Goal: Navigation & Orientation: Find specific page/section

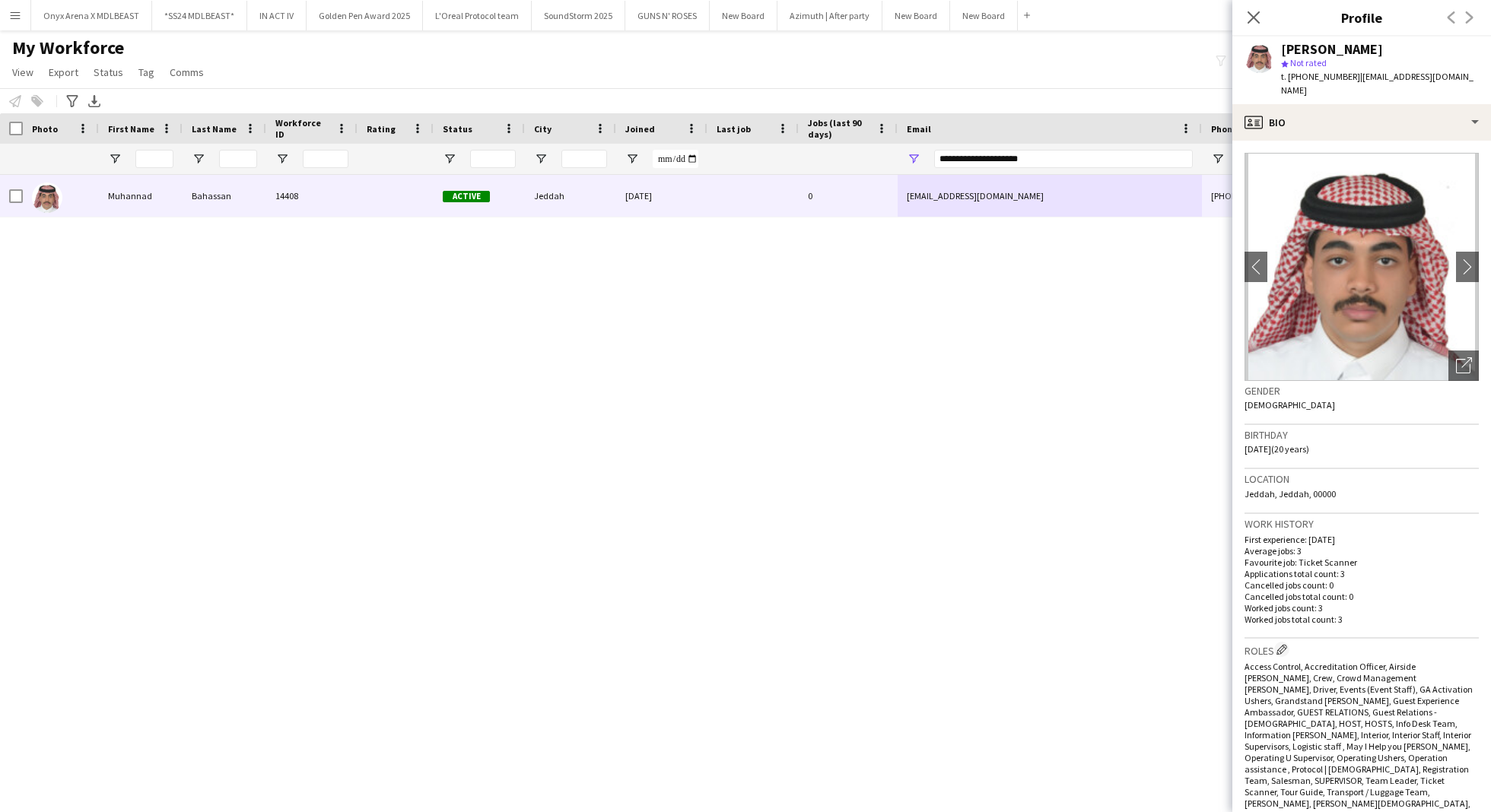
click at [1346, 52] on div "Muhannad Bahassan" at bounding box center [1332, 49] width 102 height 14
copy div "Muhannad Bahassan"
click at [1448, 362] on div "Open photos pop-in" at bounding box center [1463, 365] width 30 height 30
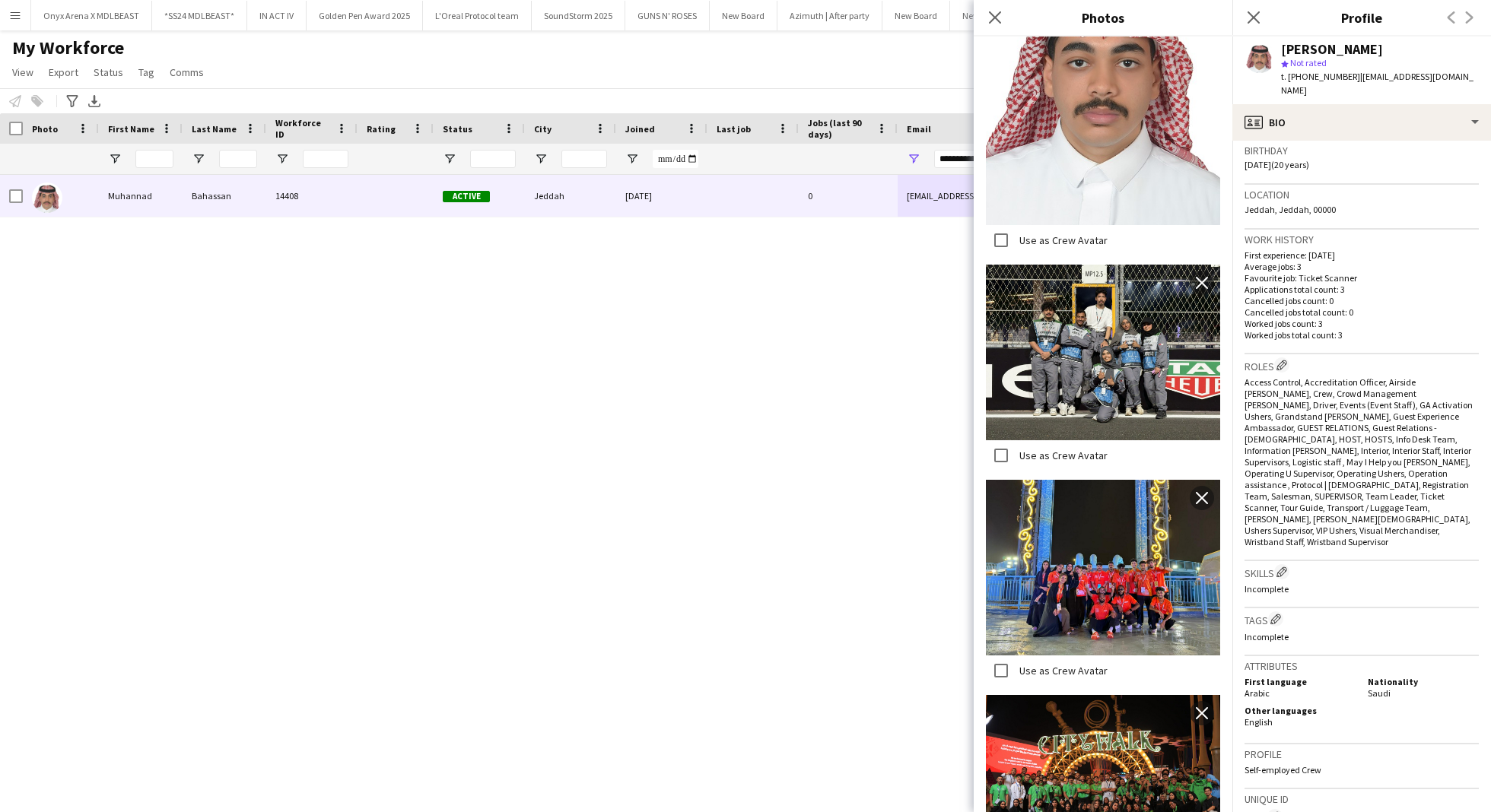
scroll to position [542, 0]
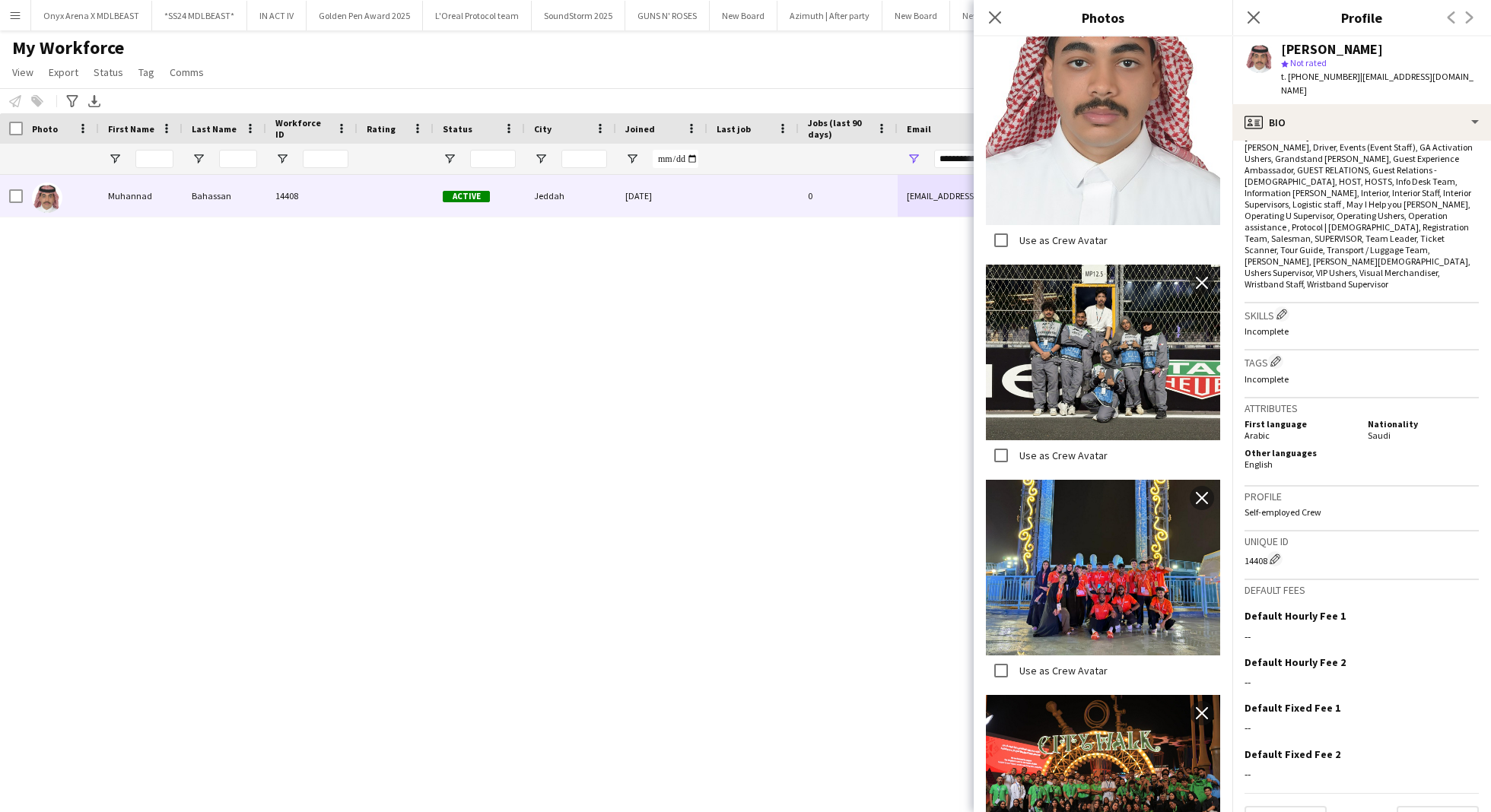
click at [848, 518] on div "Muhannad Bahassan 14408 Active Jeddah 29-08-2025 0 ammdmohaned@gmail.com +96656…" at bounding box center [723, 472] width 1445 height 595
click at [991, 18] on icon "Close pop-in" at bounding box center [994, 16] width 15 height 15
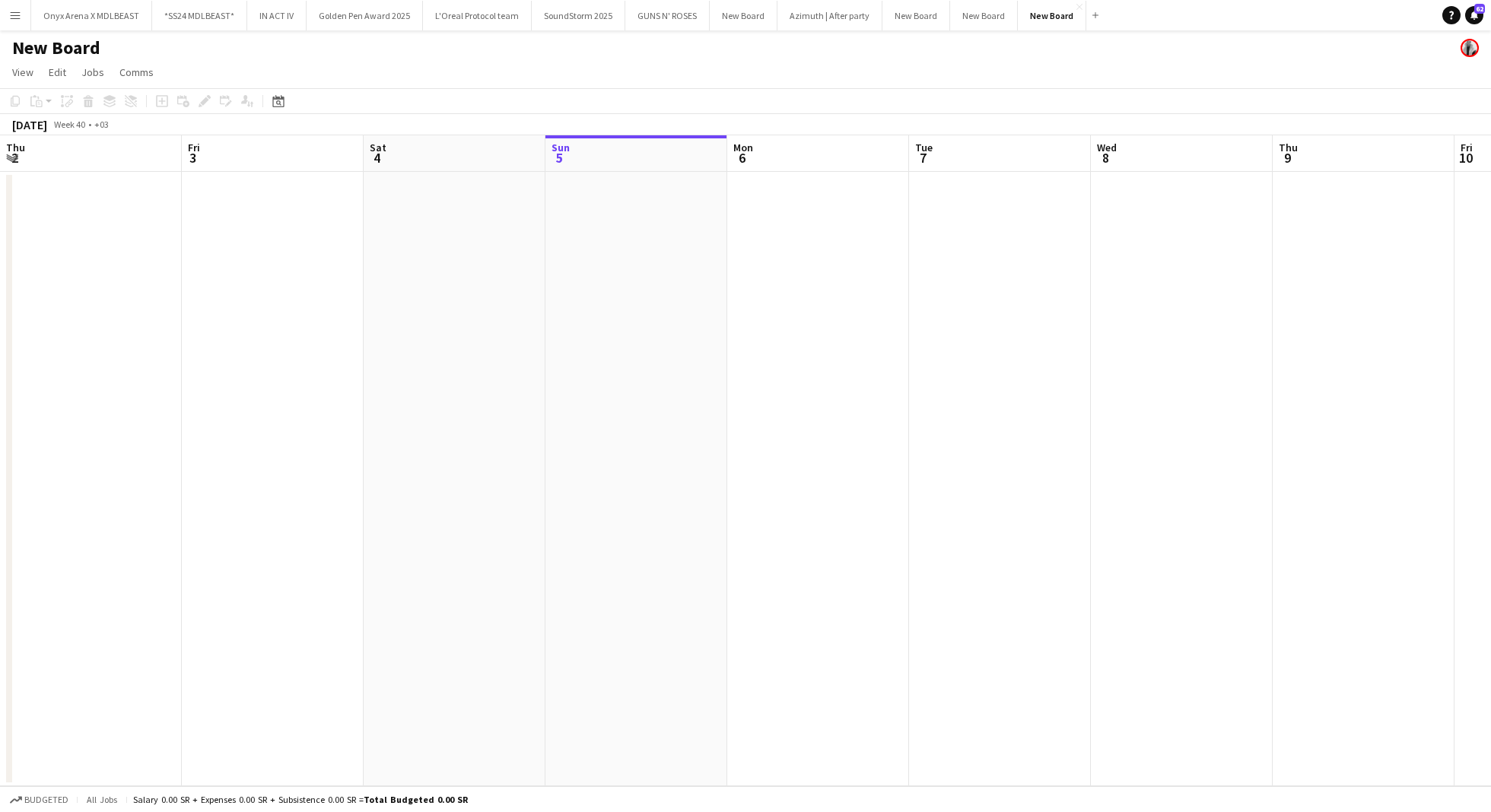
scroll to position [0, 363]
drag, startPoint x: 0, startPoint y: 0, endPoint x: 4, endPoint y: 19, distance: 19.4
click at [4, 19] on button "Menu" at bounding box center [15, 15] width 30 height 30
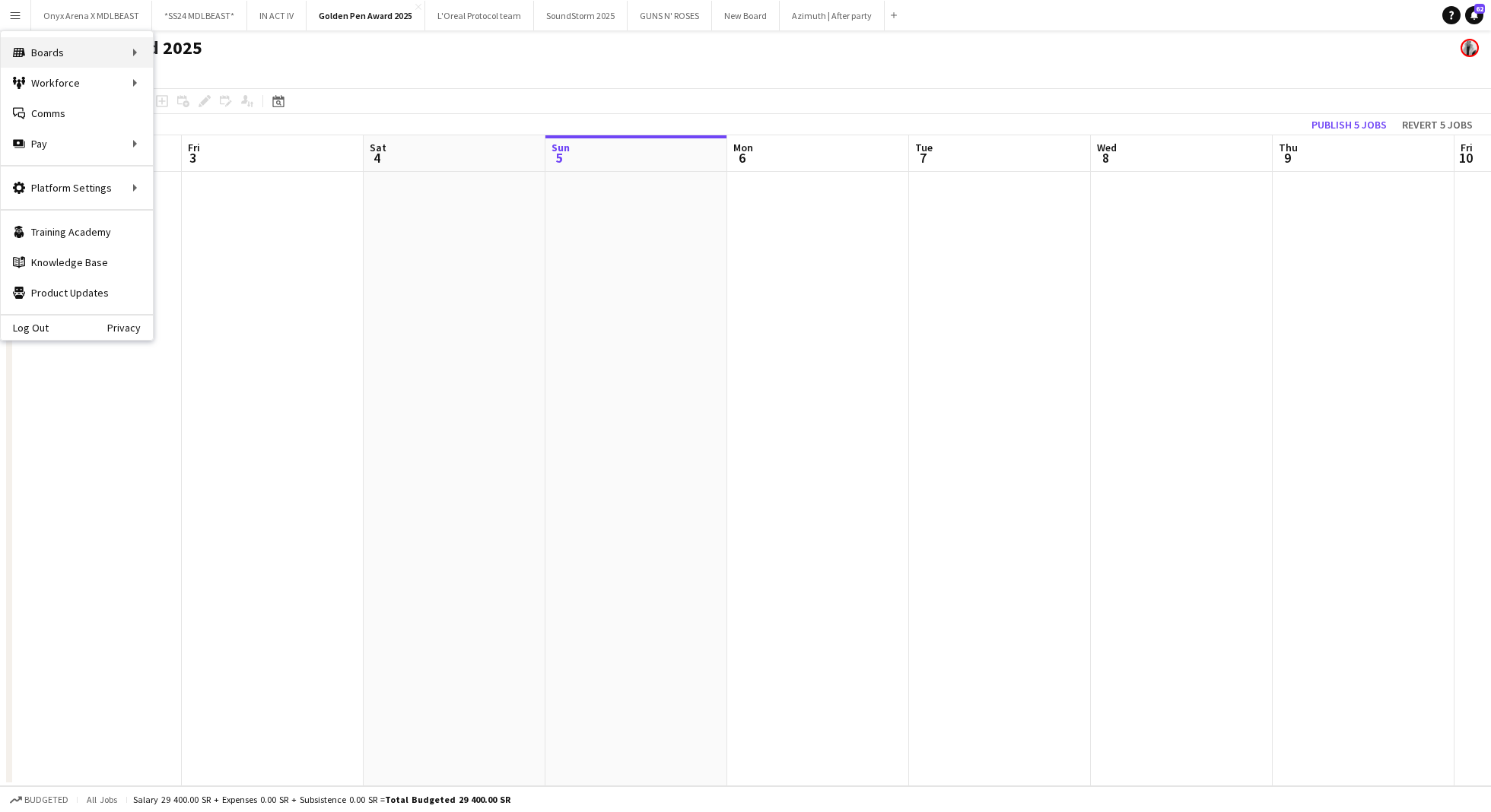
scroll to position [0, 363]
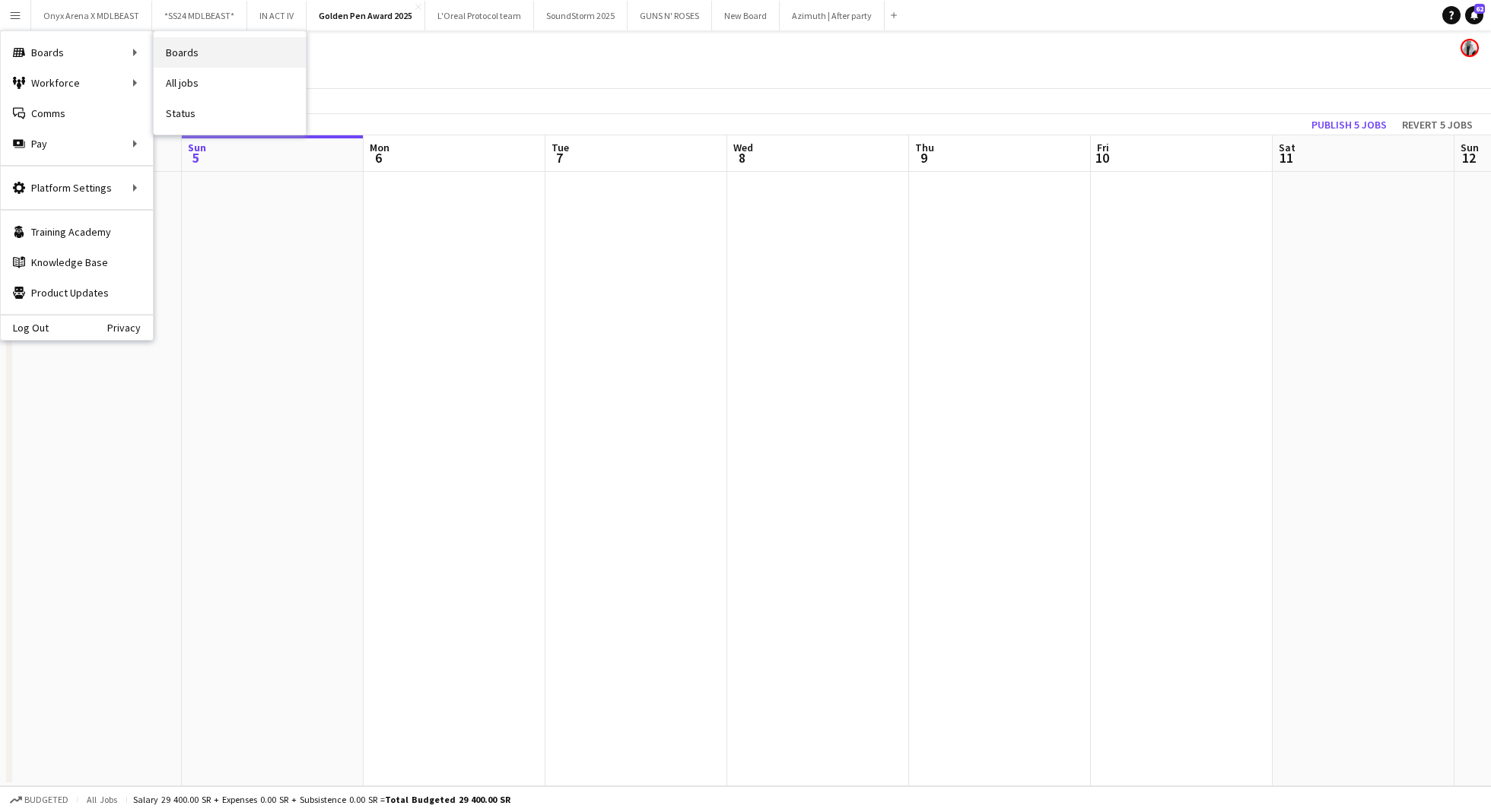
click at [232, 52] on link "Boards" at bounding box center [229, 52] width 152 height 30
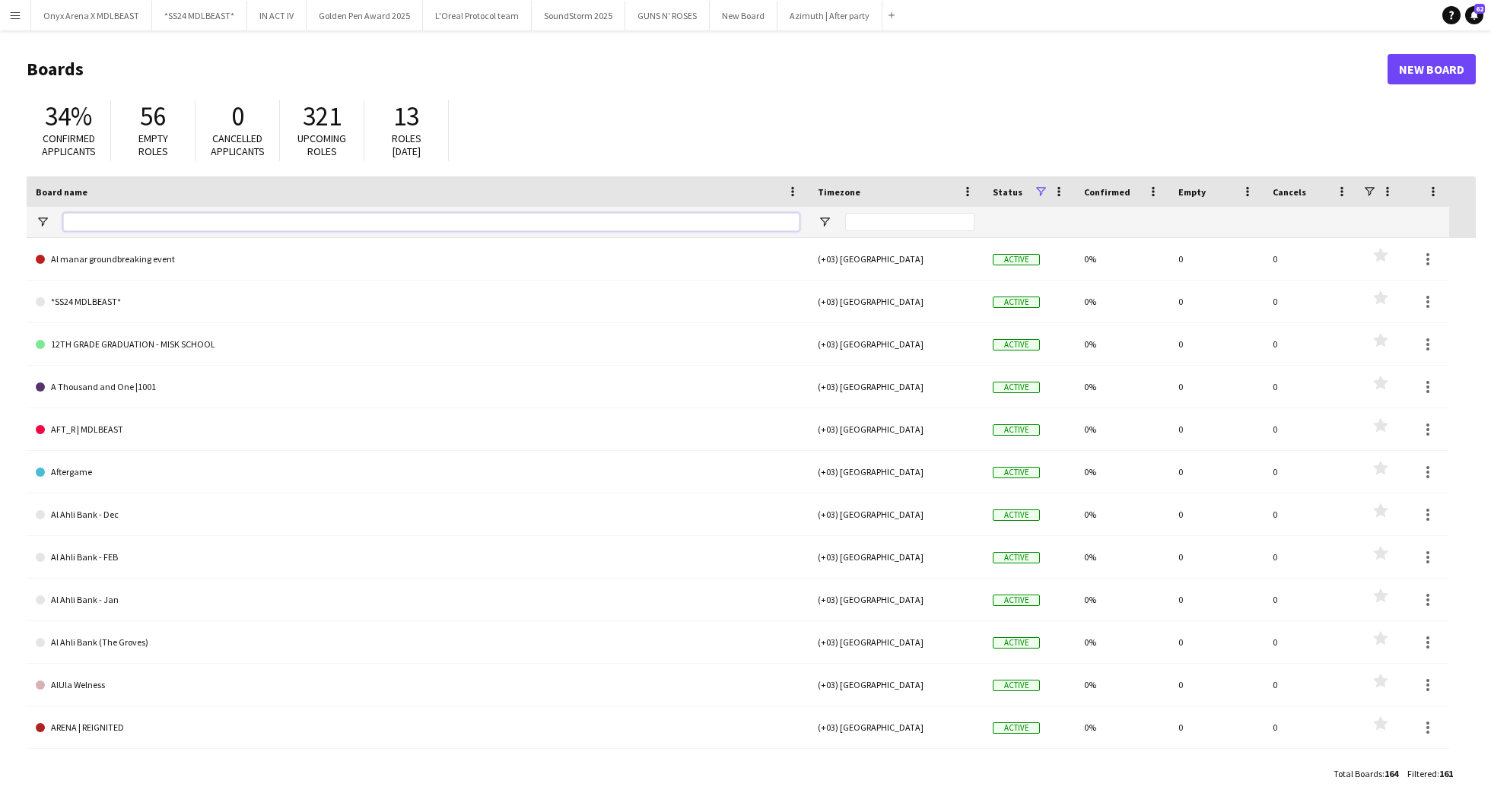
click at [203, 222] on input "Board name Filter Input" at bounding box center [431, 221] width 736 height 18
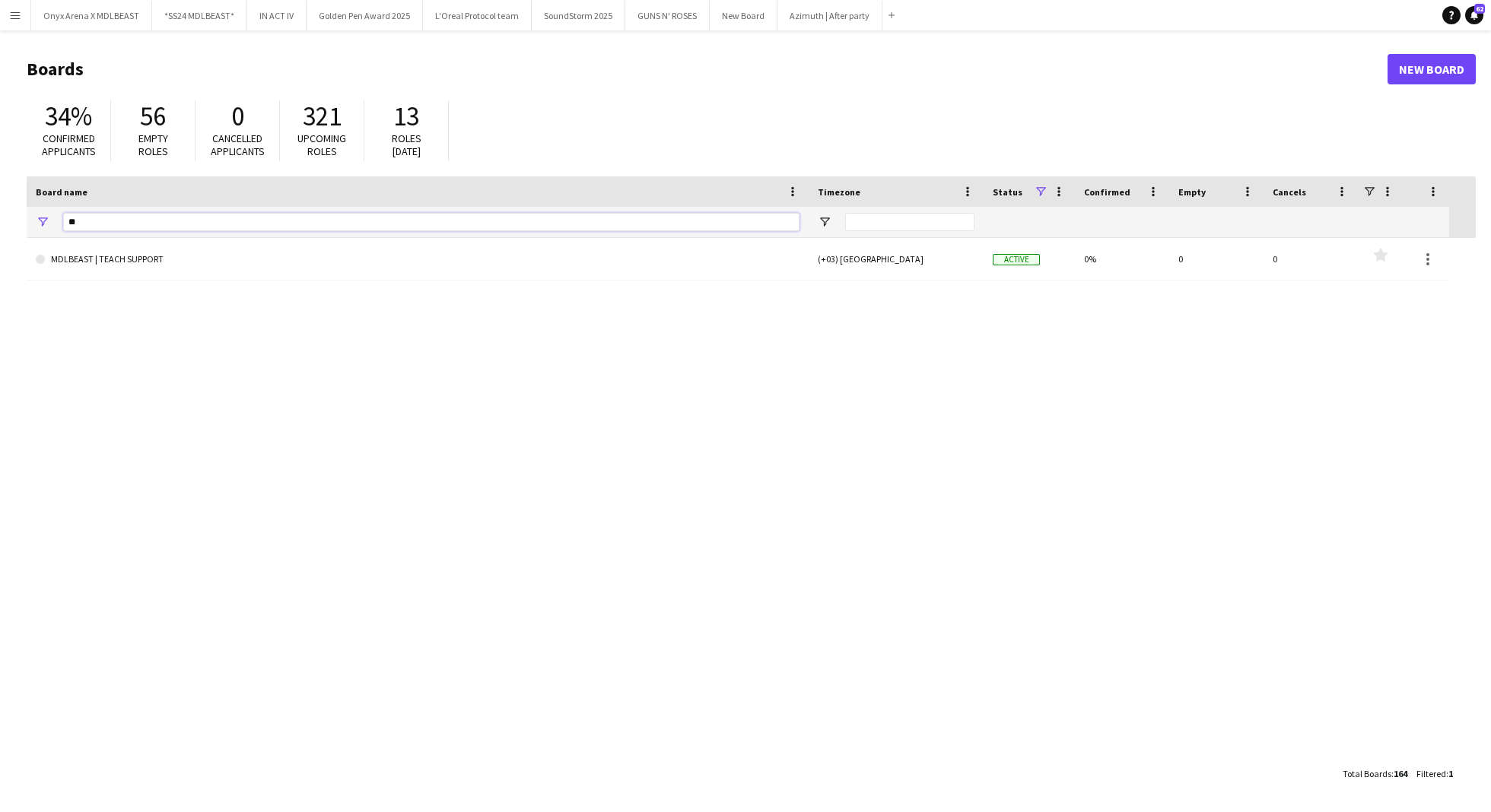
type input "*"
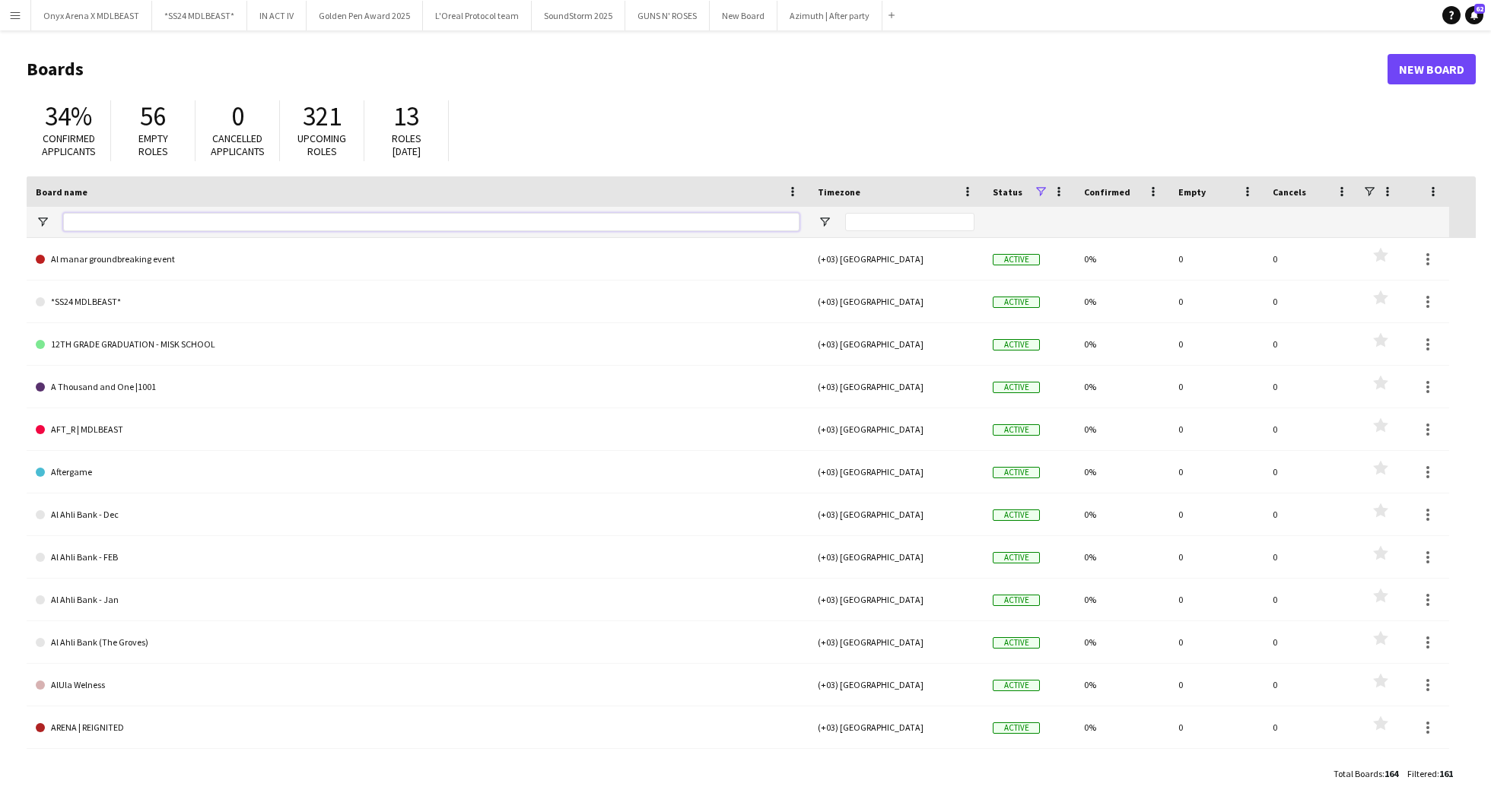
click at [118, 216] on input "Board name Filter Input" at bounding box center [431, 221] width 736 height 18
click at [152, 218] on input "Board name Filter Input" at bounding box center [431, 221] width 736 height 18
type input "*"
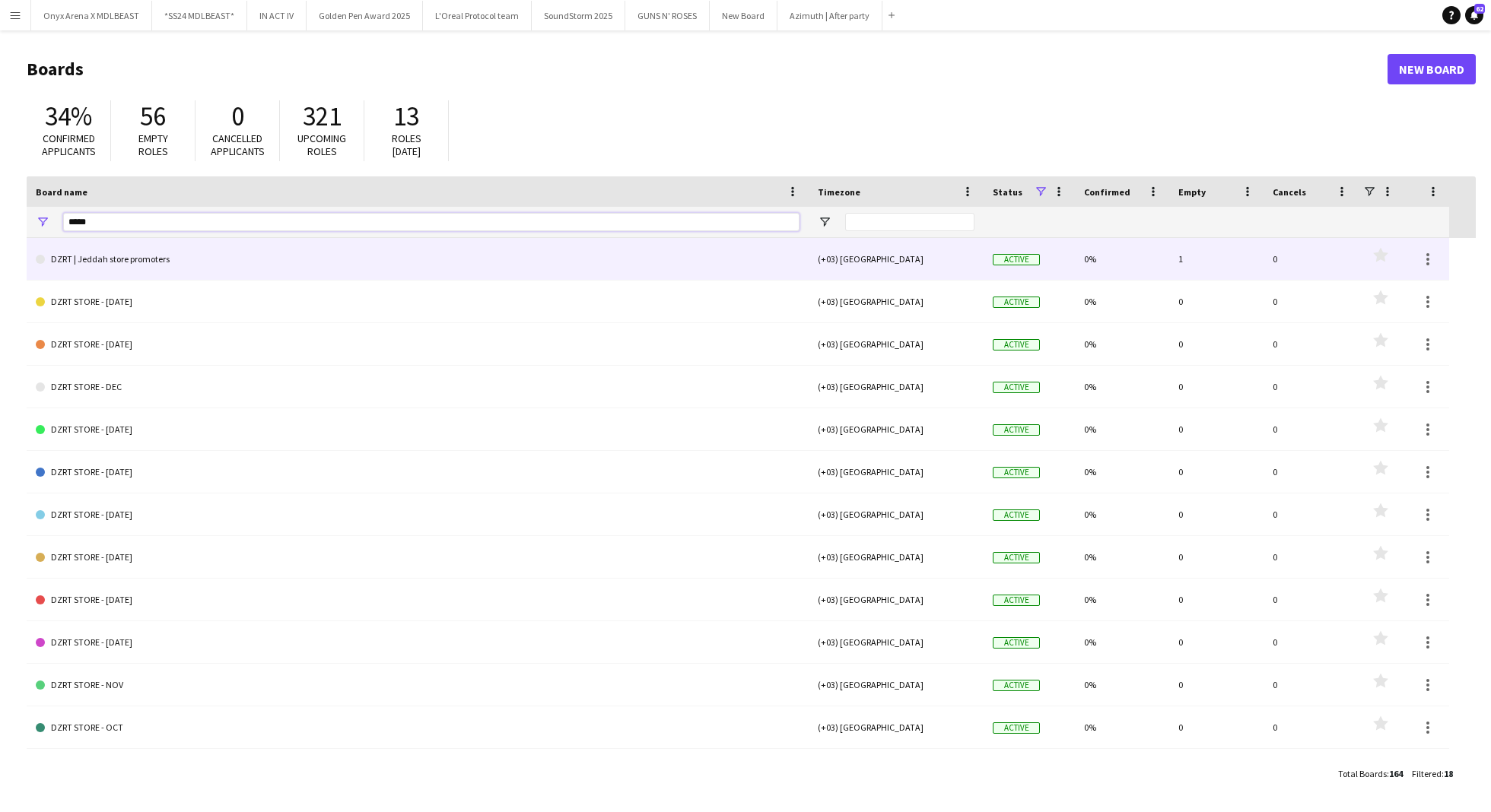
type input "*****"
click at [266, 257] on link "DZRT | Jeddah store promoters" at bounding box center [418, 258] width 764 height 42
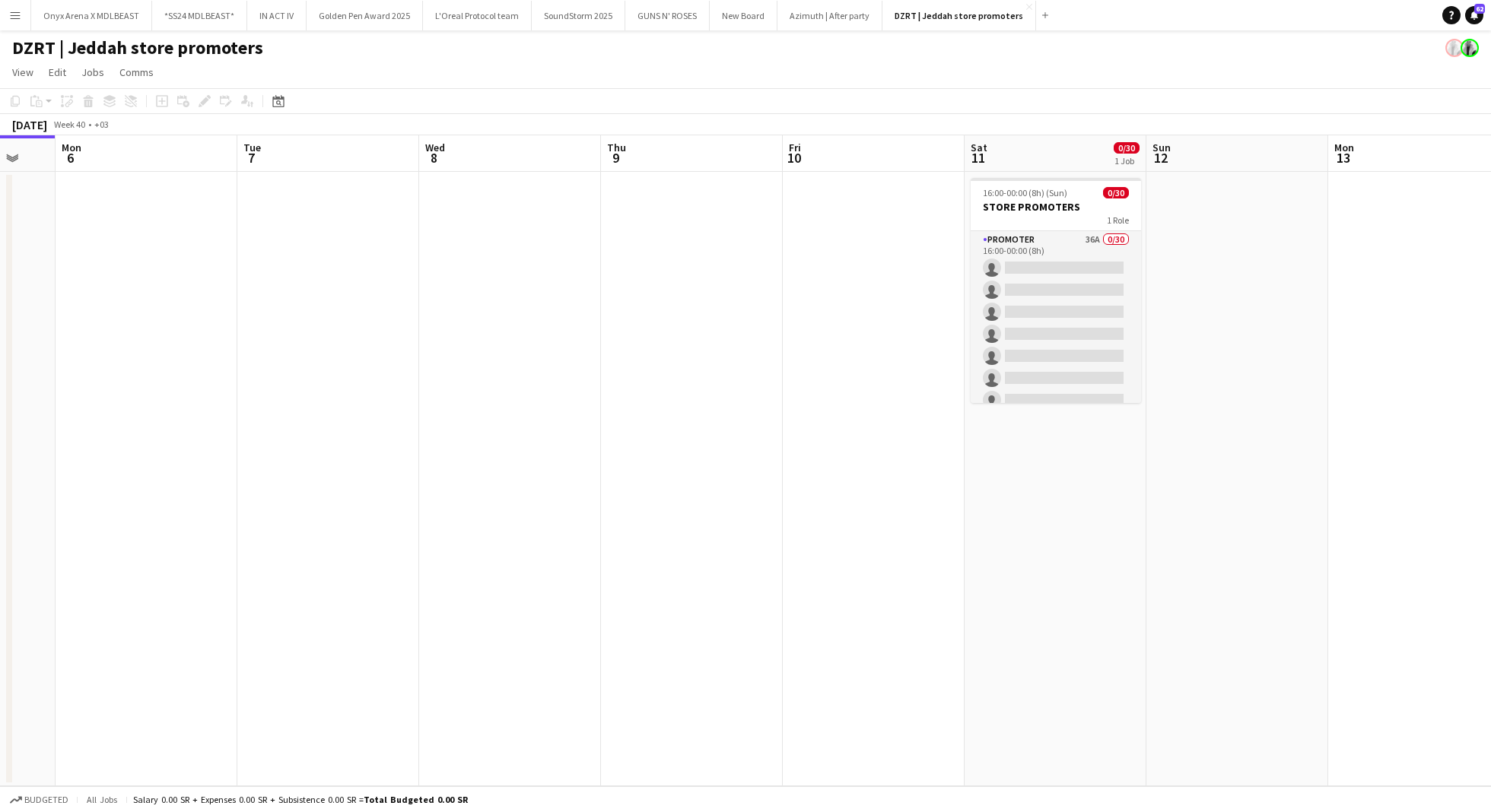
scroll to position [0, 683]
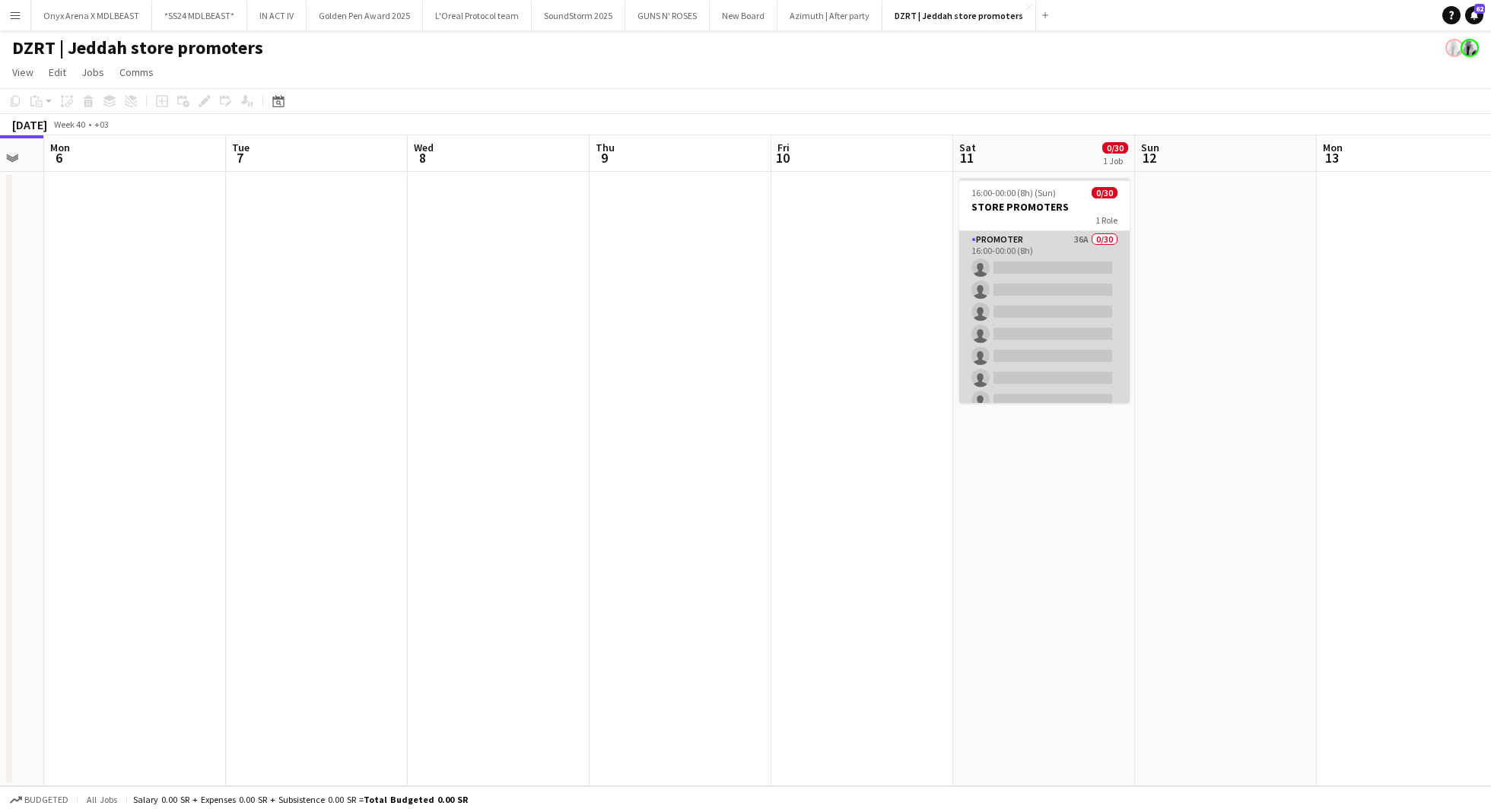
click at [1053, 309] on app-card-role "PROMOTER 36A 0/30 16:00-00:00 (8h) single-neutral-actions single-neutral-action…" at bounding box center [1044, 576] width 171 height 691
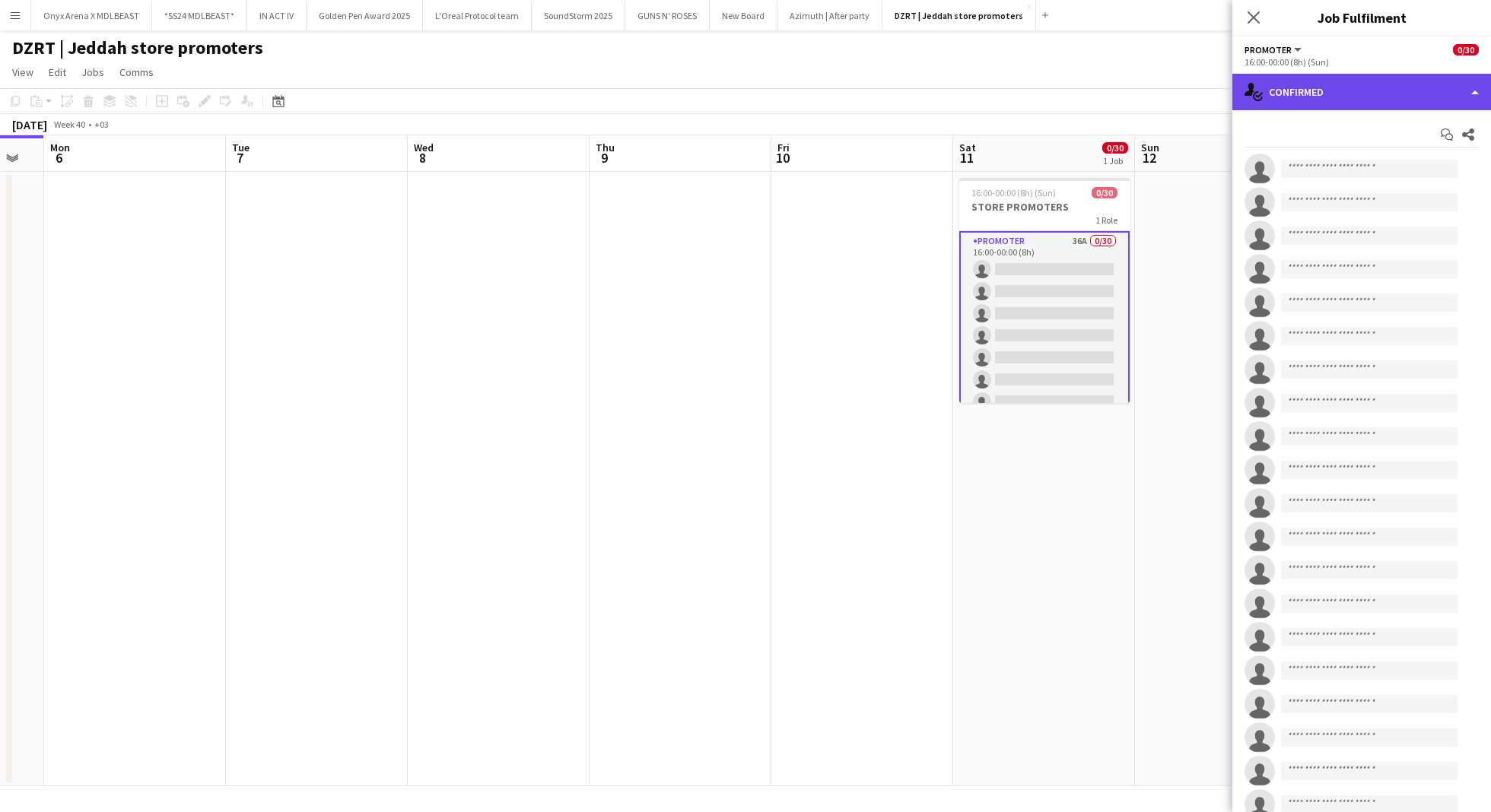
click at [1433, 84] on div "single-neutral-actions-check-2 Confirmed" at bounding box center [1361, 92] width 258 height 36
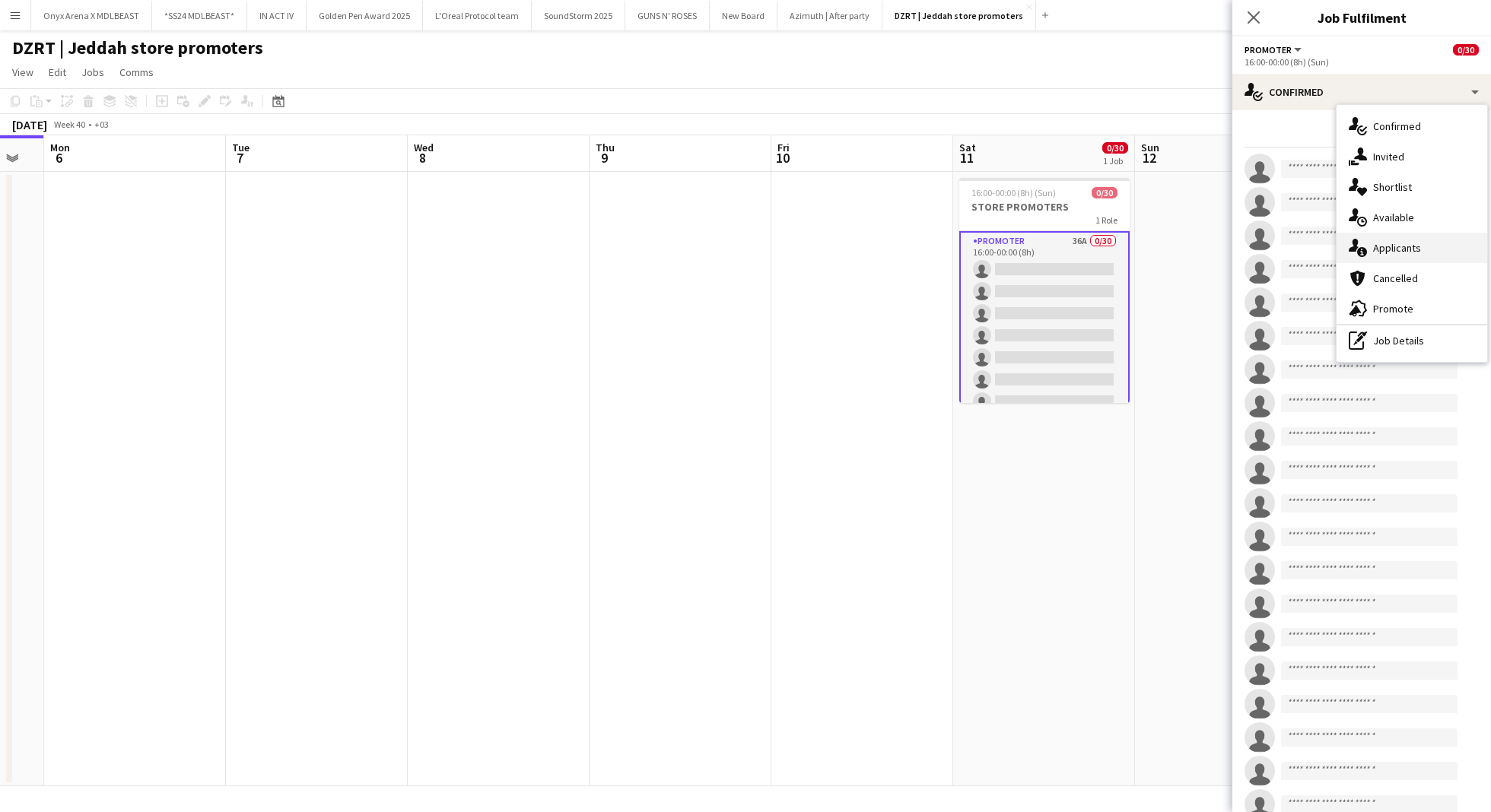
click at [1413, 251] on span "Applicants" at bounding box center [1397, 248] width 48 height 14
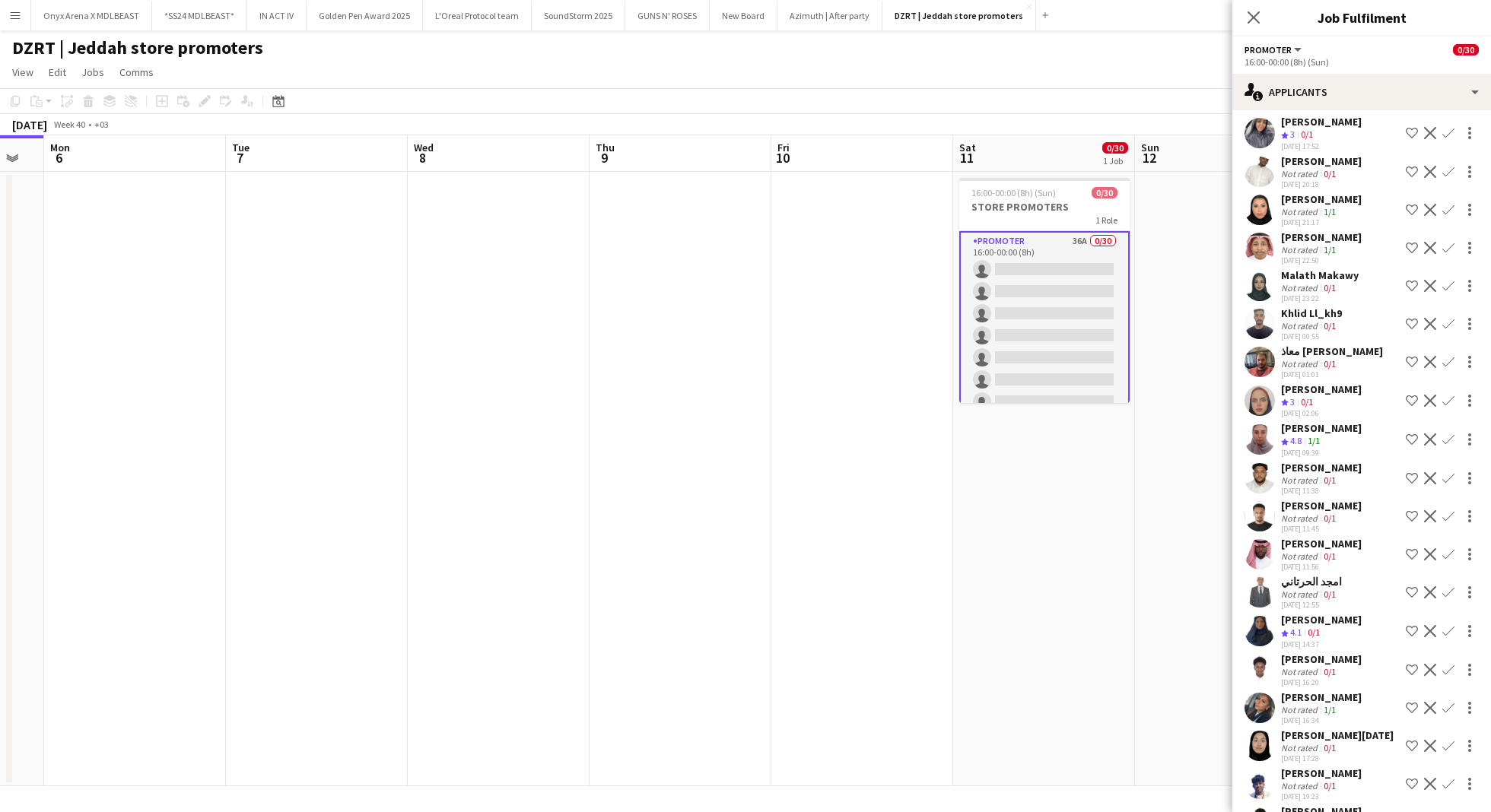
scroll to position [0, 0]
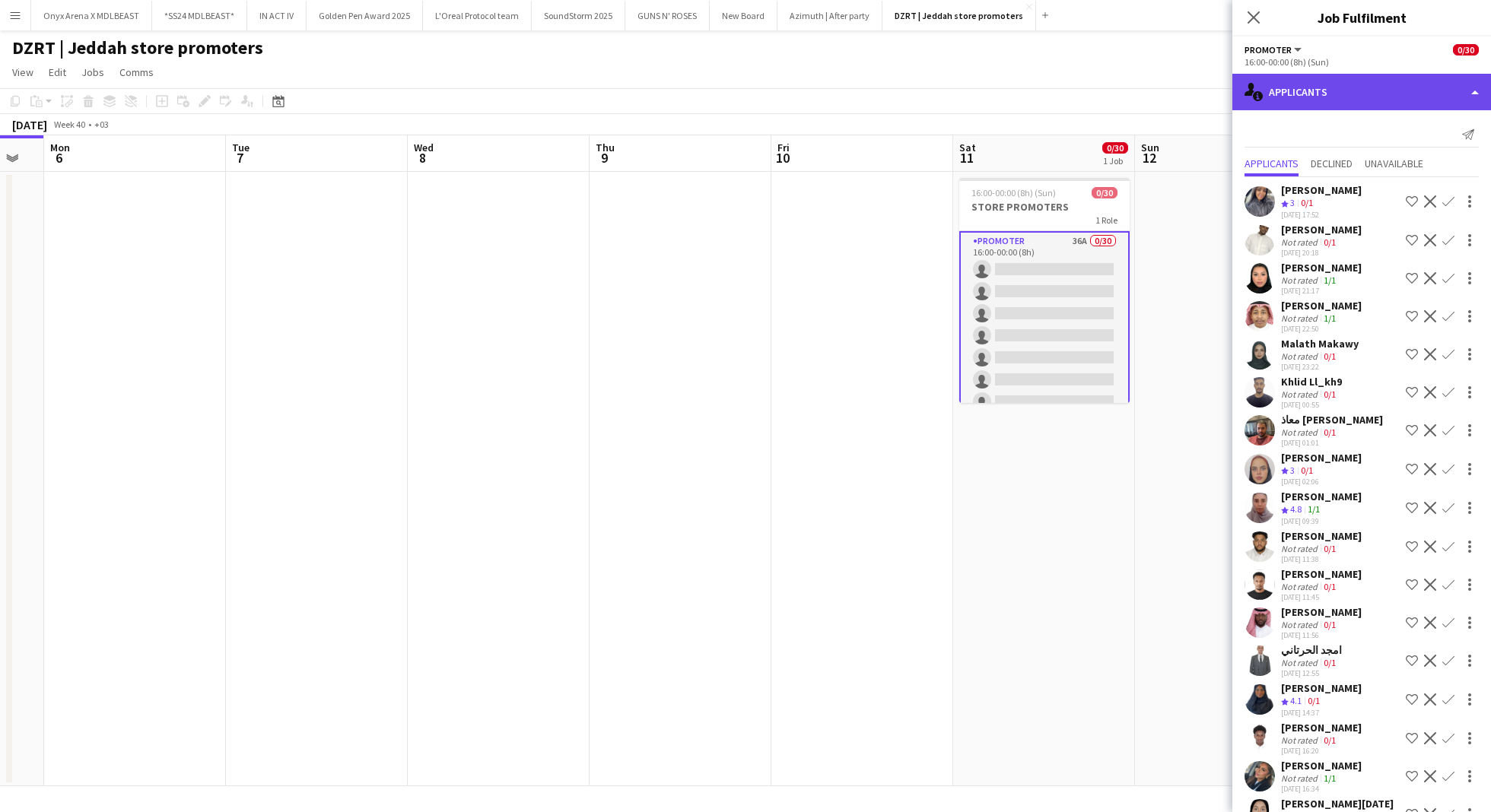
click at [1324, 90] on div "single-neutral-actions-information Applicants" at bounding box center [1361, 92] width 258 height 36
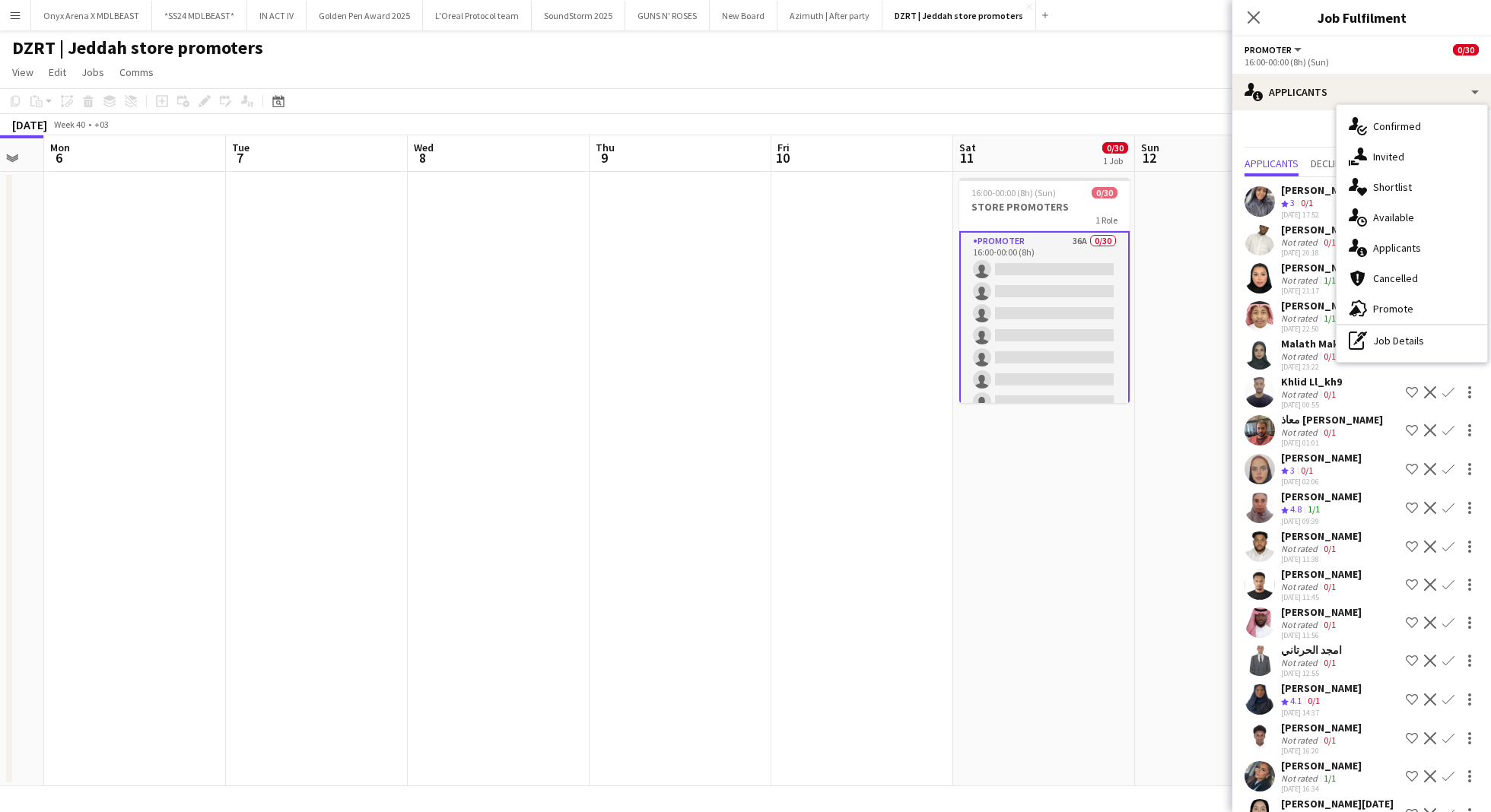
click at [1320, 52] on div "PROMOTER All roles PROMOTER 0/30" at bounding box center [1362, 49] width 234 height 14
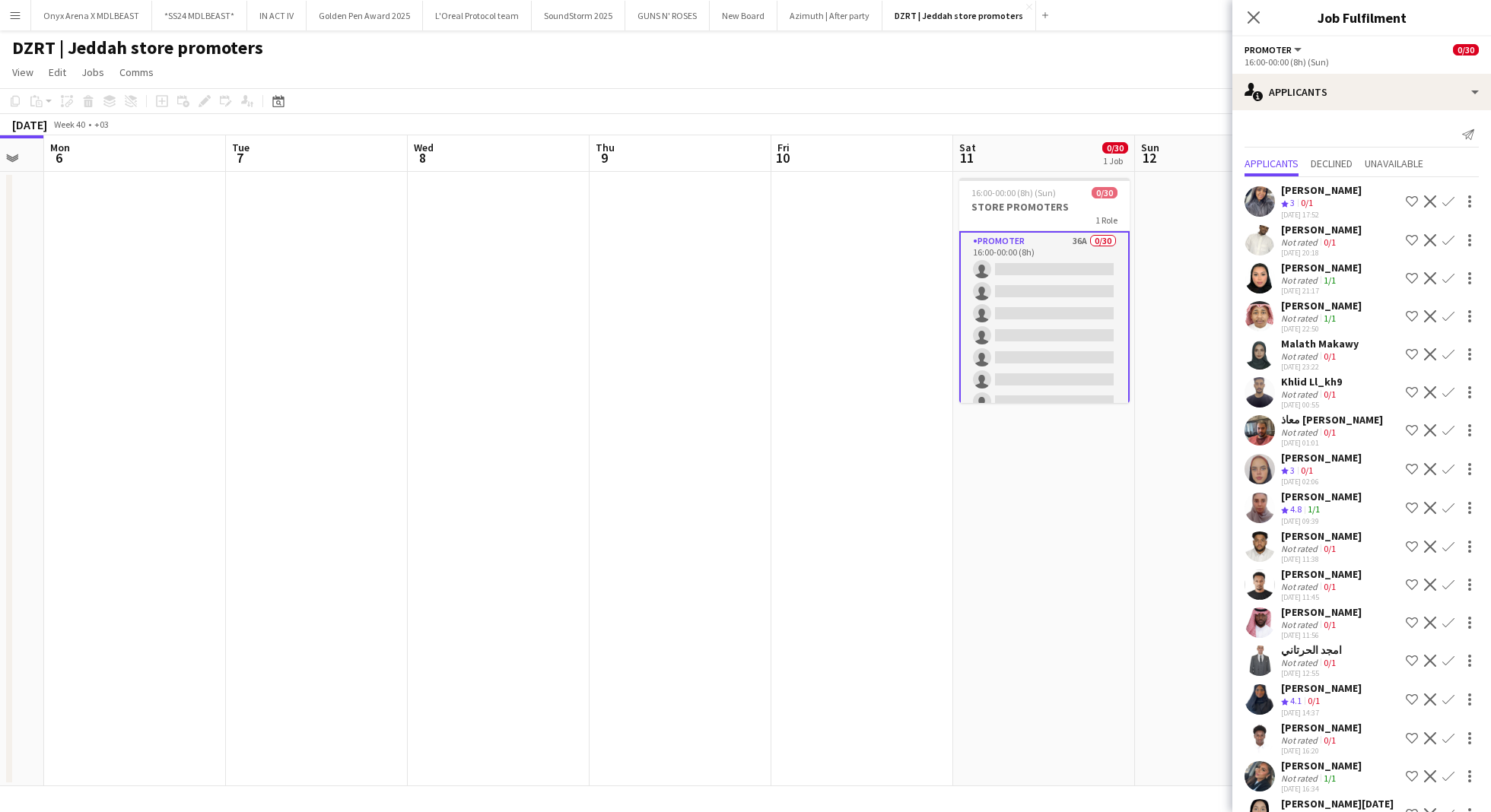
click at [1289, 50] on button "PROMOTER" at bounding box center [1274, 49] width 59 height 11
click at [1265, 41] on app-options-switcher "PROMOTER All roles PROMOTER 0/30 16:00-00:00 (8h) (Sun)" at bounding box center [1361, 54] width 258 height 37
click at [1257, 28] on div "Close pop-in" at bounding box center [1252, 17] width 42 height 35
click at [1255, 22] on icon "Close pop-in" at bounding box center [1252, 16] width 15 height 15
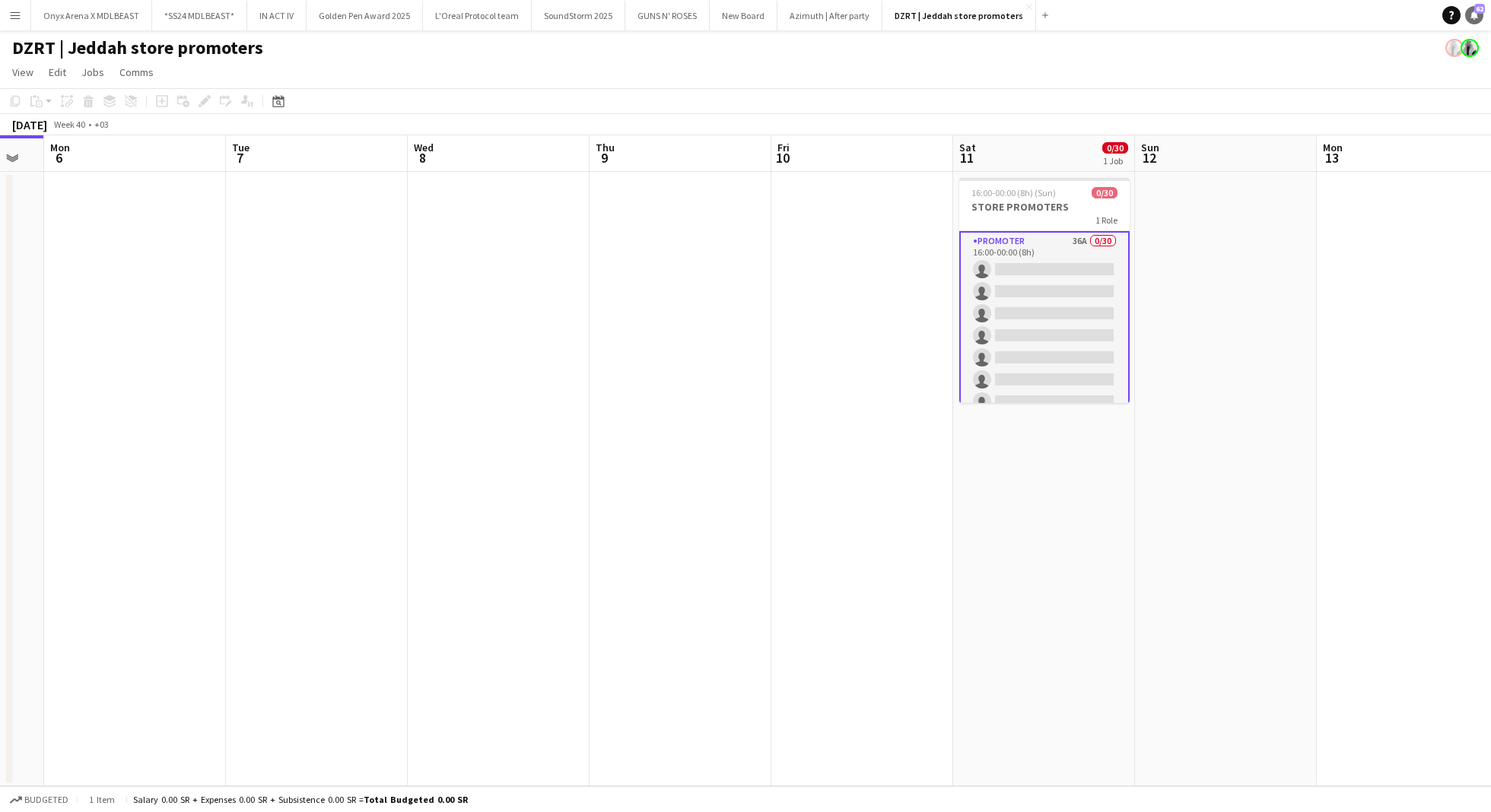
click at [1472, 16] on icon at bounding box center [1474, 14] width 8 height 8
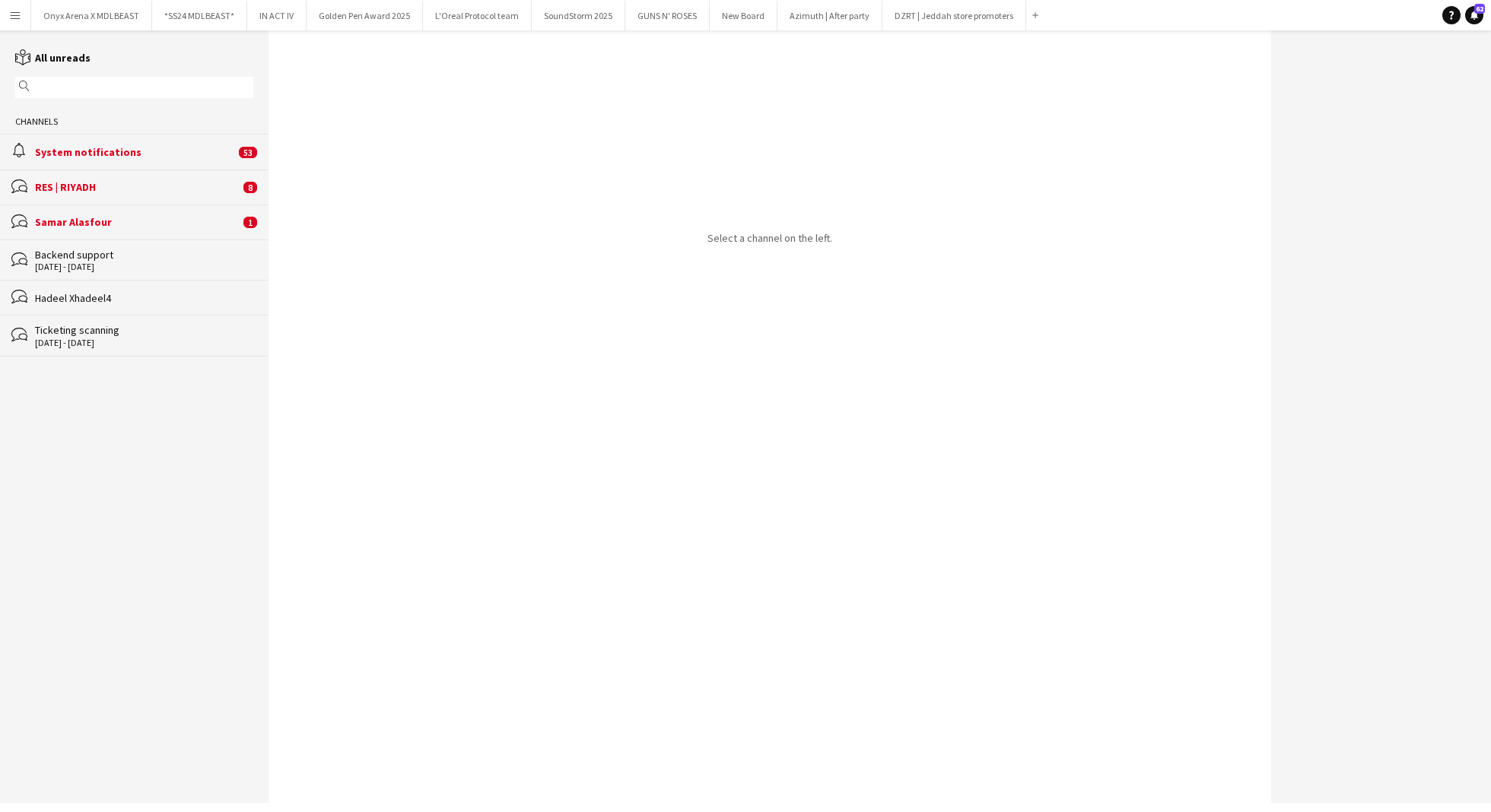
click at [214, 152] on div "System notifications" at bounding box center [135, 152] width 200 height 14
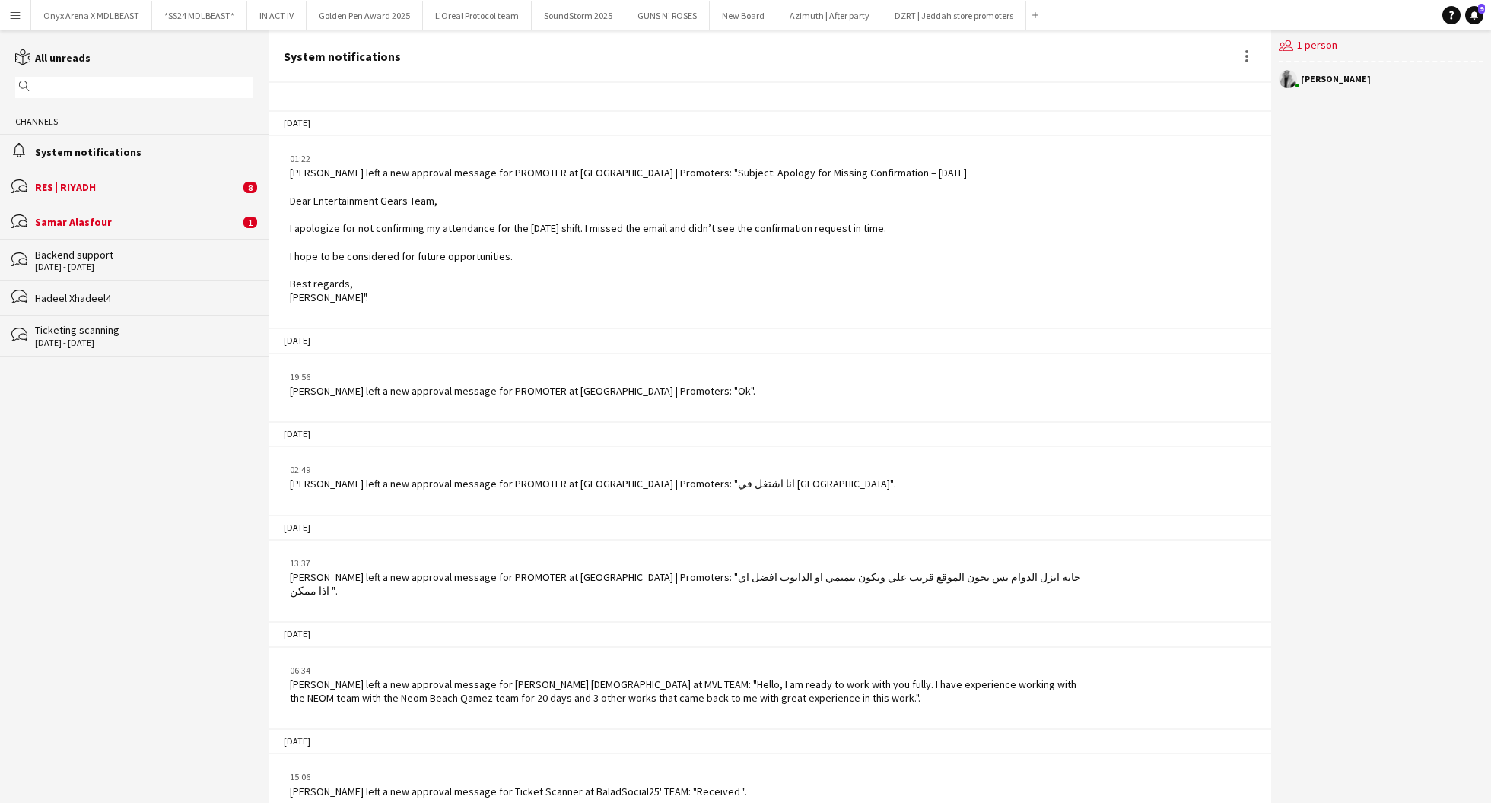
click at [176, 184] on div "RES | RIYADH" at bounding box center [138, 187] width 205 height 14
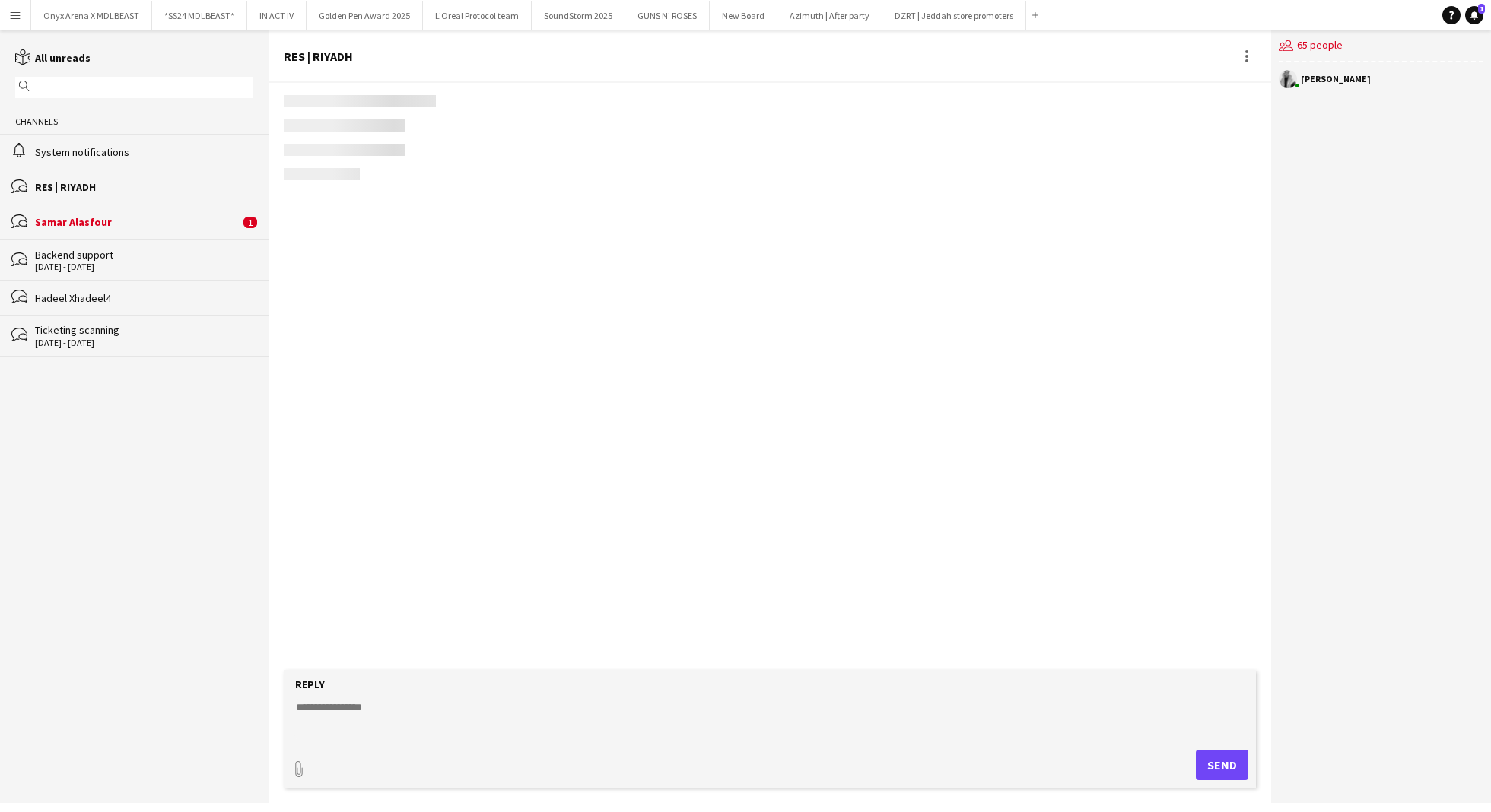
scroll to position [65, 0]
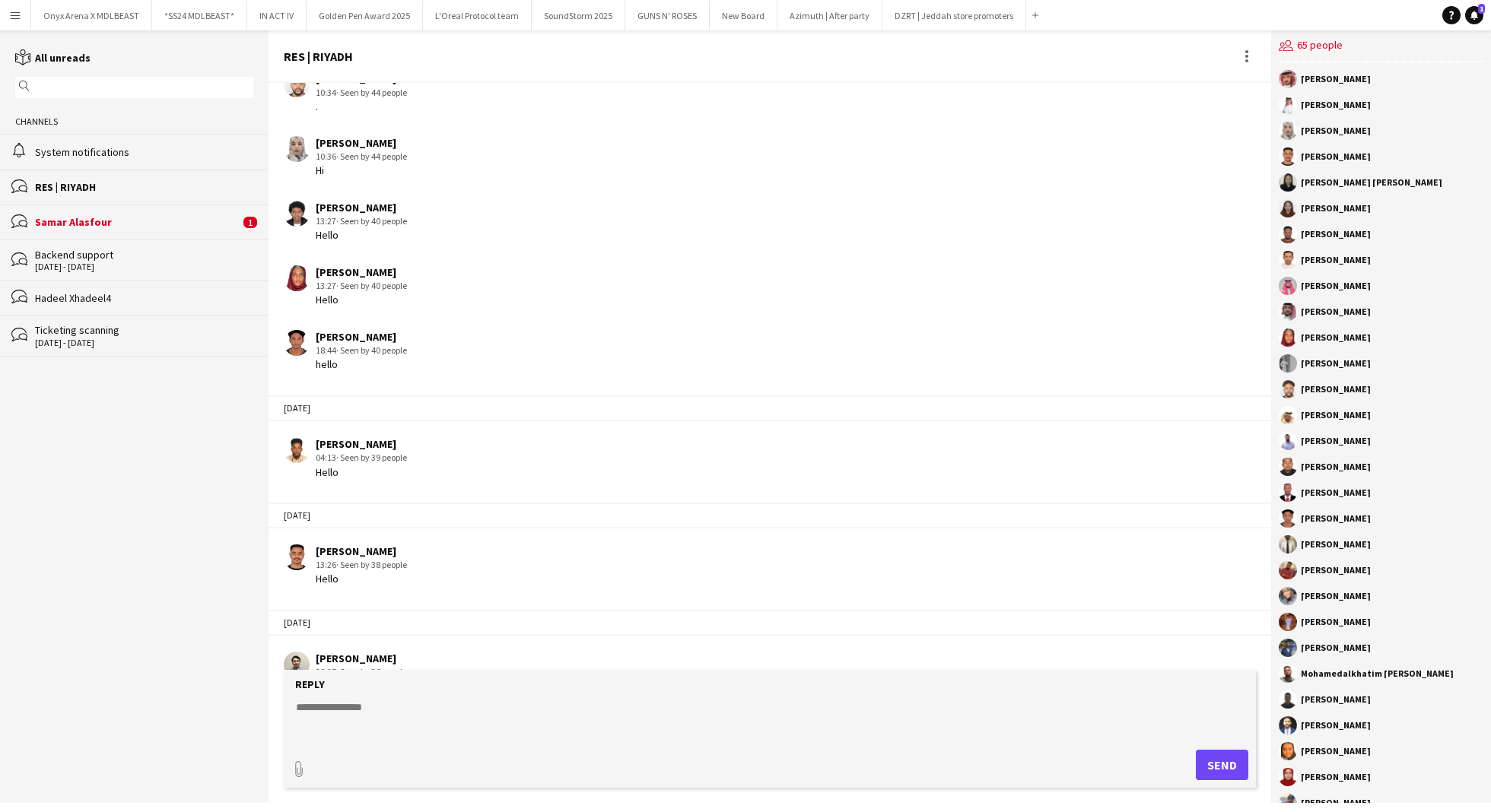
click at [172, 146] on div "System notifications" at bounding box center [144, 152] width 218 height 14
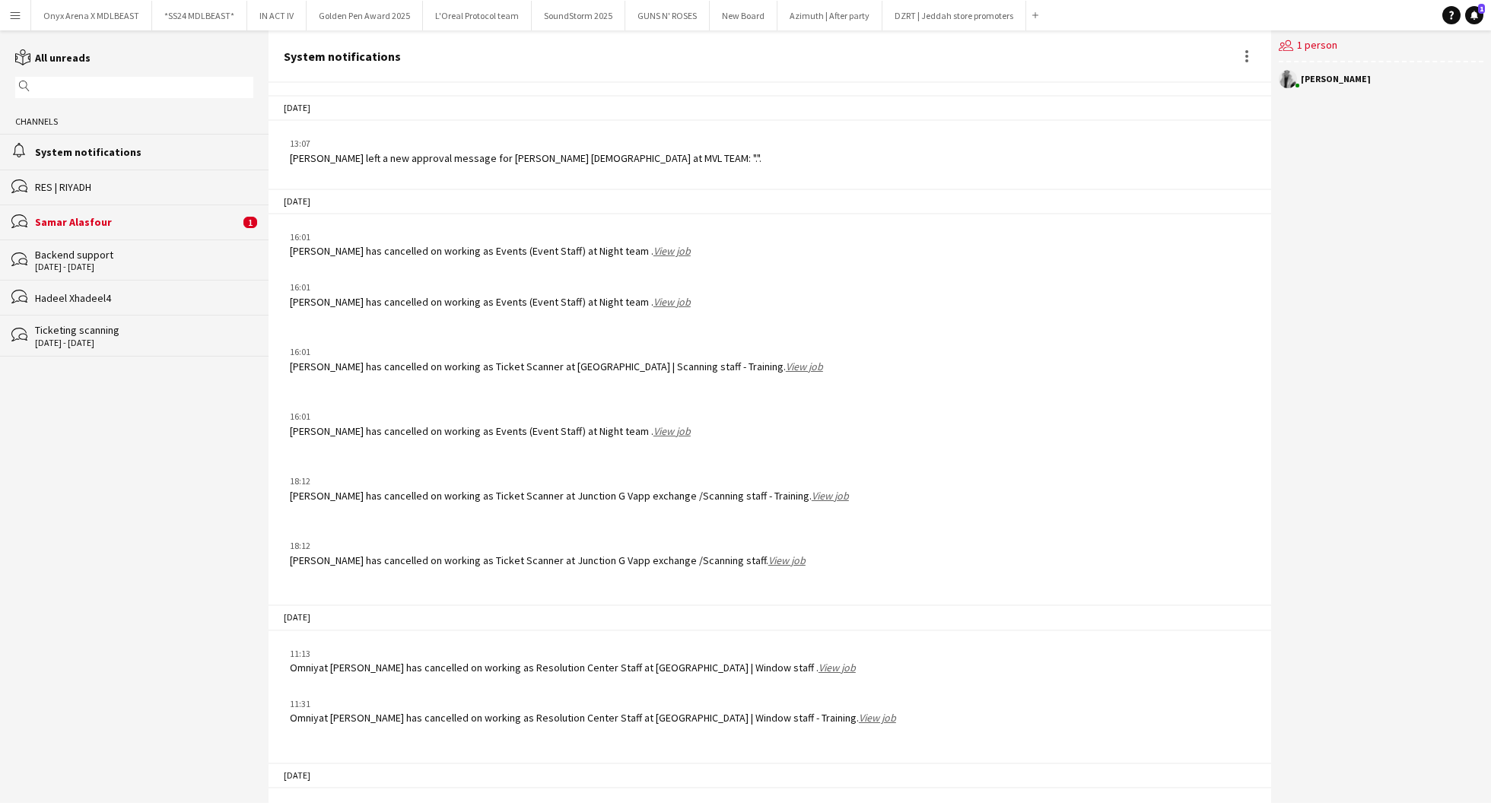
click at [84, 257] on div "Backend support" at bounding box center [144, 255] width 218 height 14
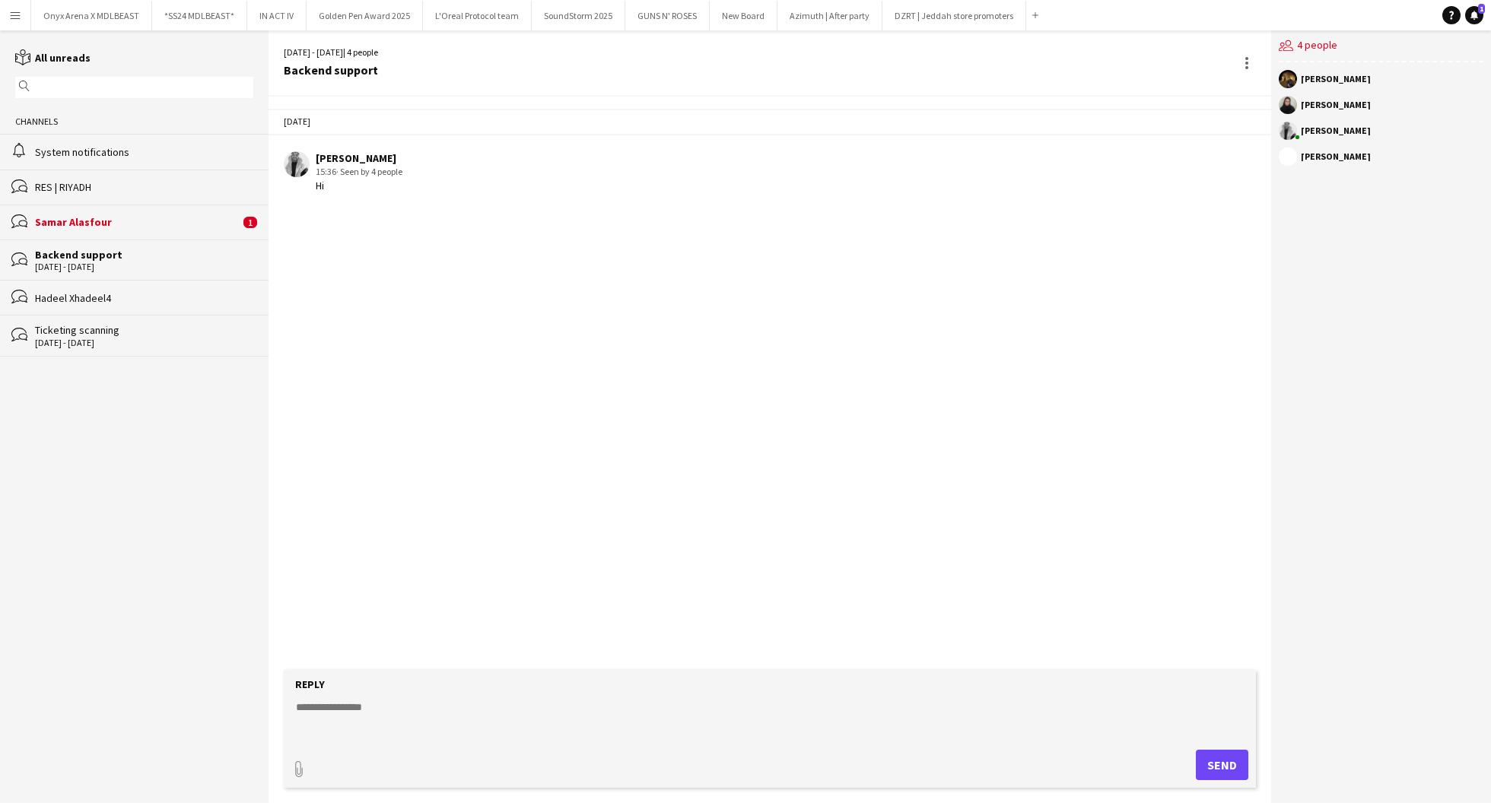
click at [93, 195] on div "bubbles RES | RIYADH" at bounding box center [134, 187] width 269 height 35
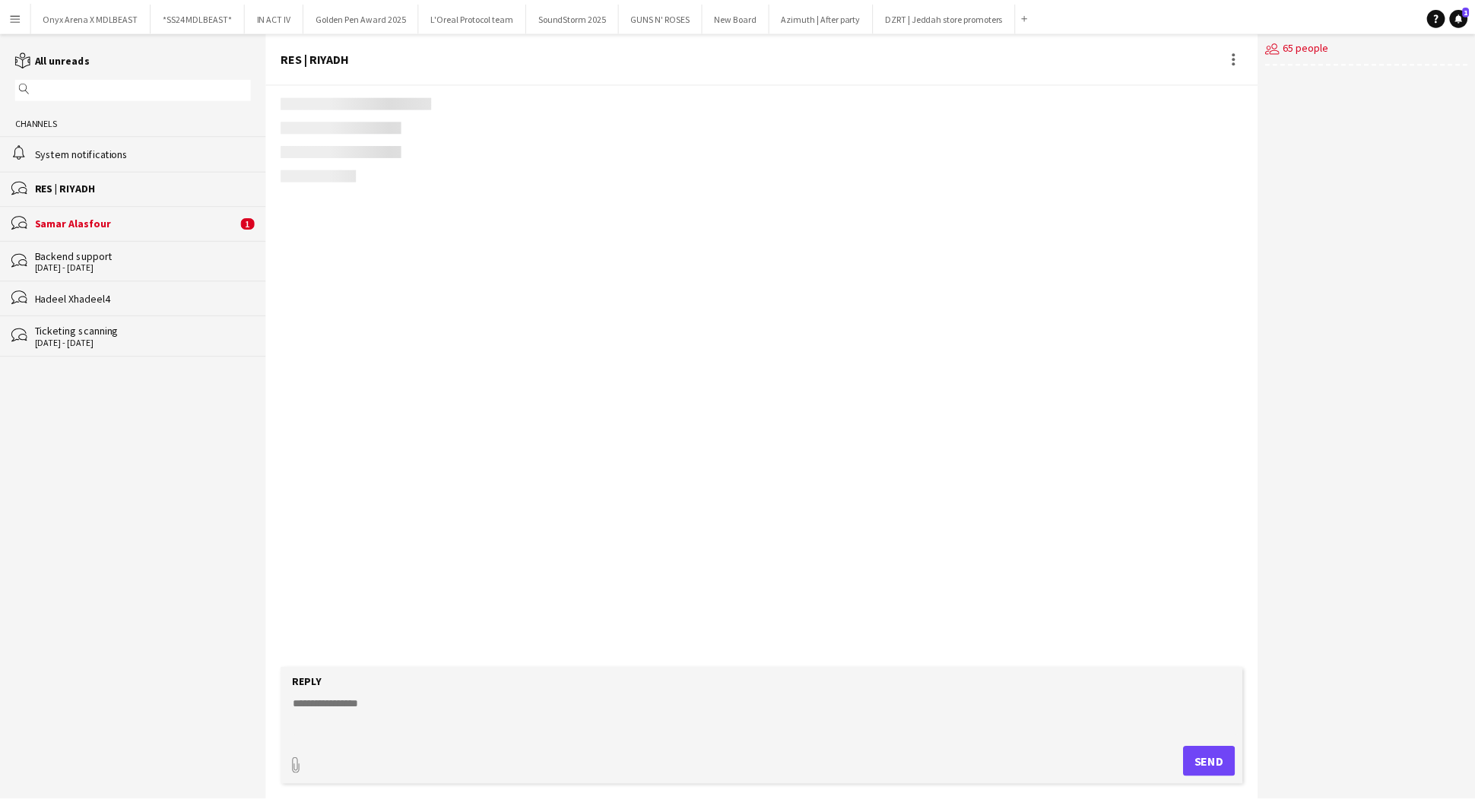
scroll to position [65, 0]
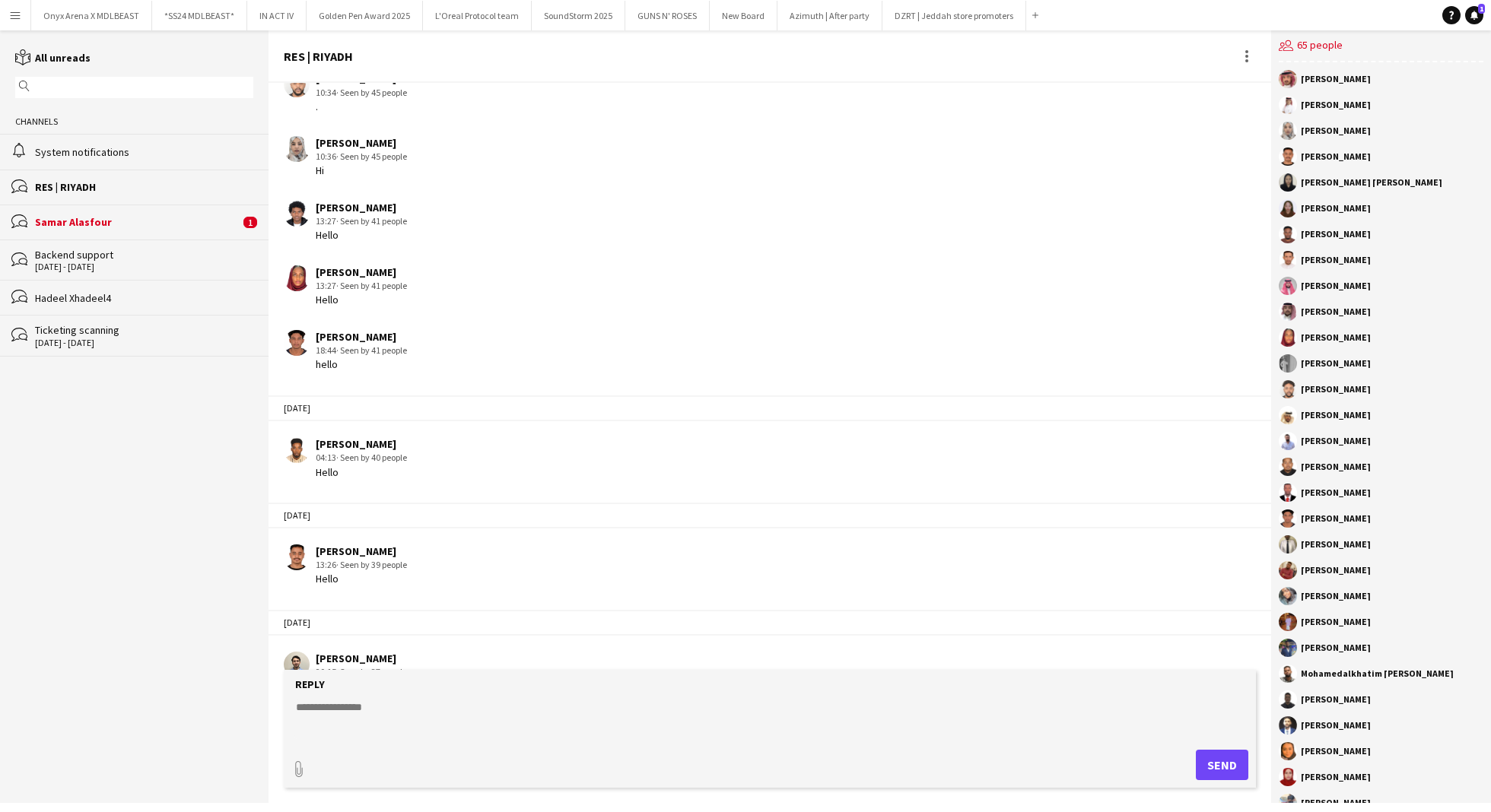
click at [19, 13] on app-icon "Menu" at bounding box center [16, 15] width 12 height 12
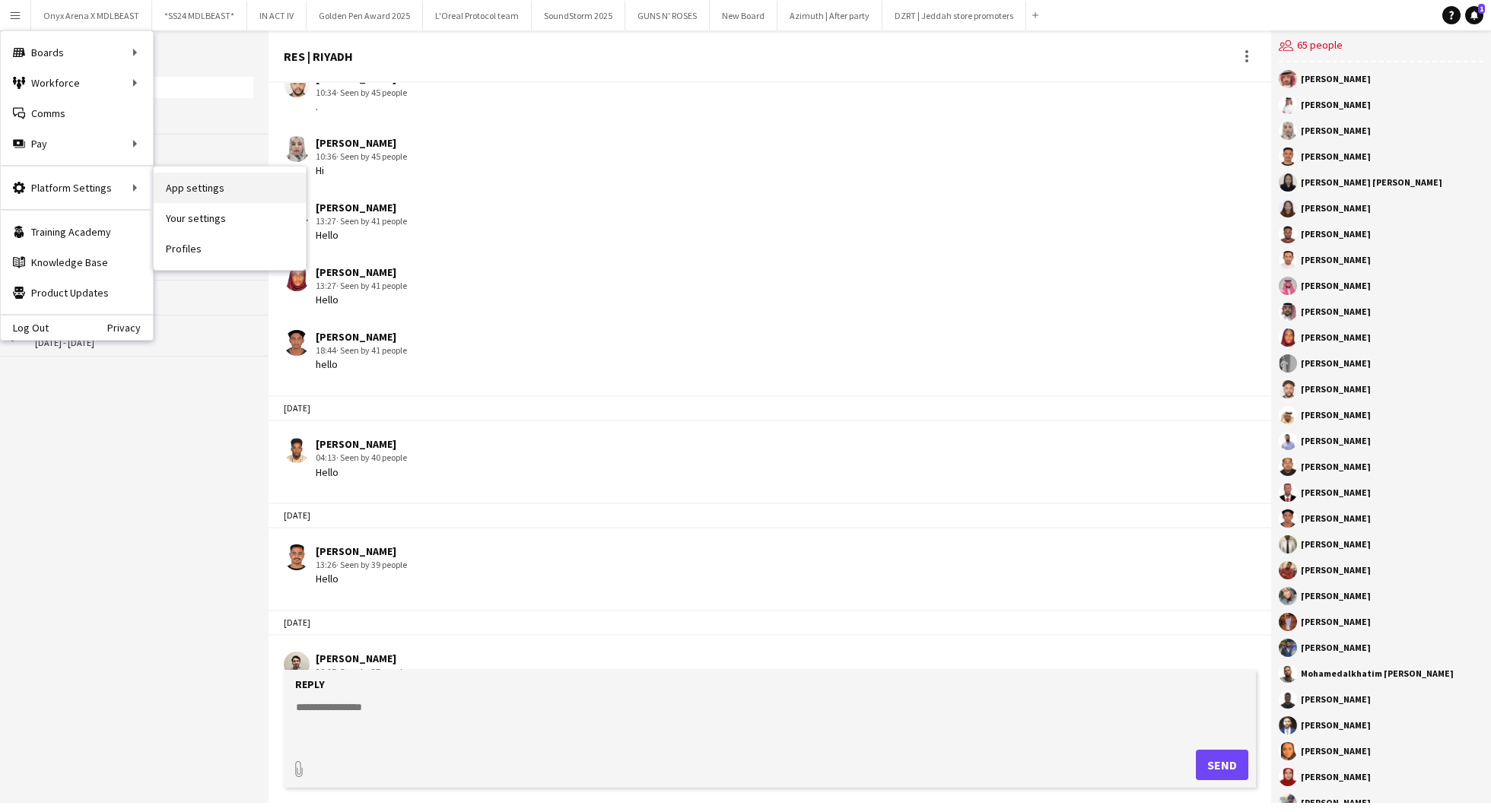
click at [196, 187] on link "App settings" at bounding box center [229, 187] width 152 height 30
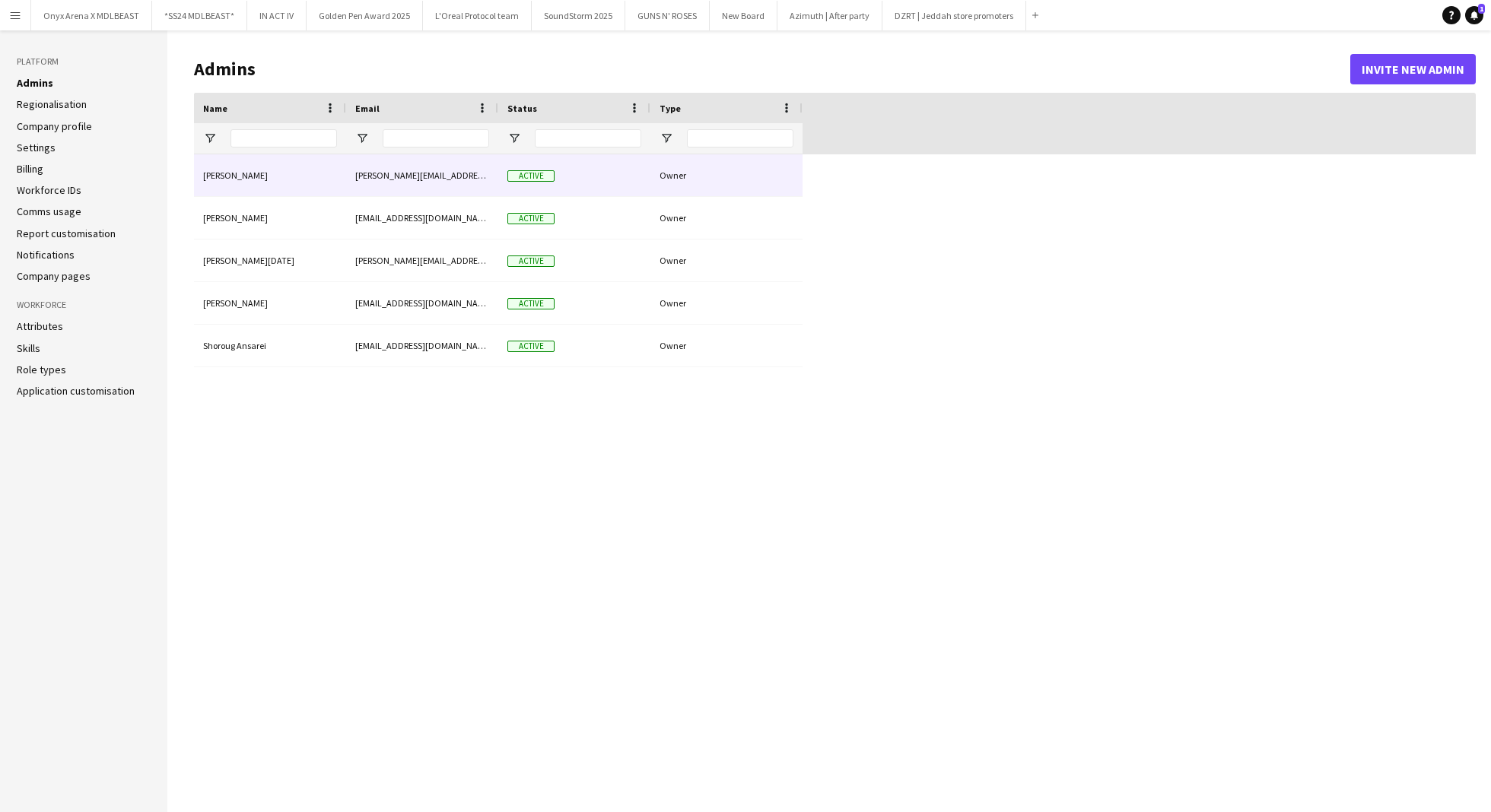
type input "**********"
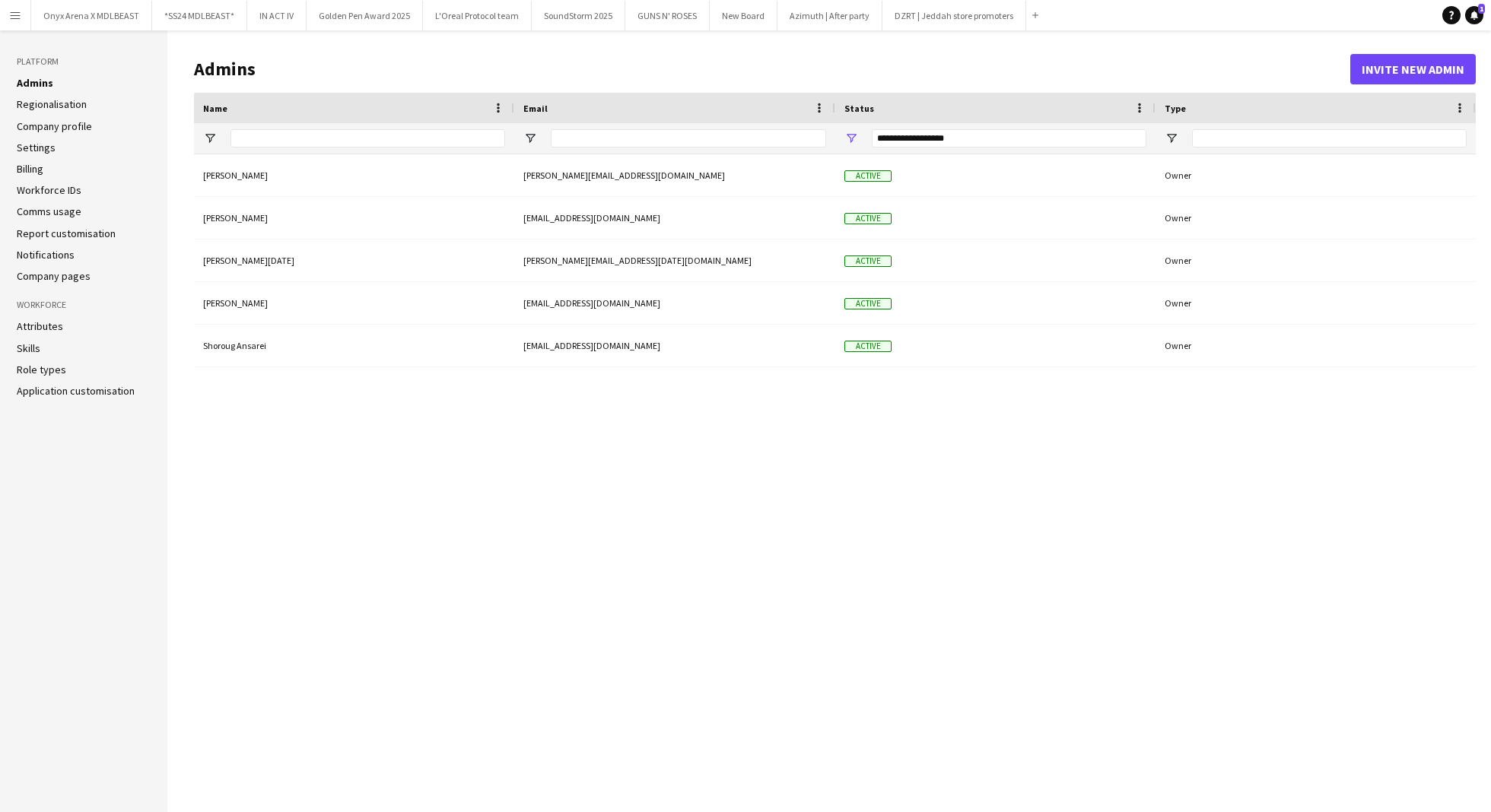
click at [42, 151] on link "Settings" at bounding box center [35, 147] width 39 height 14
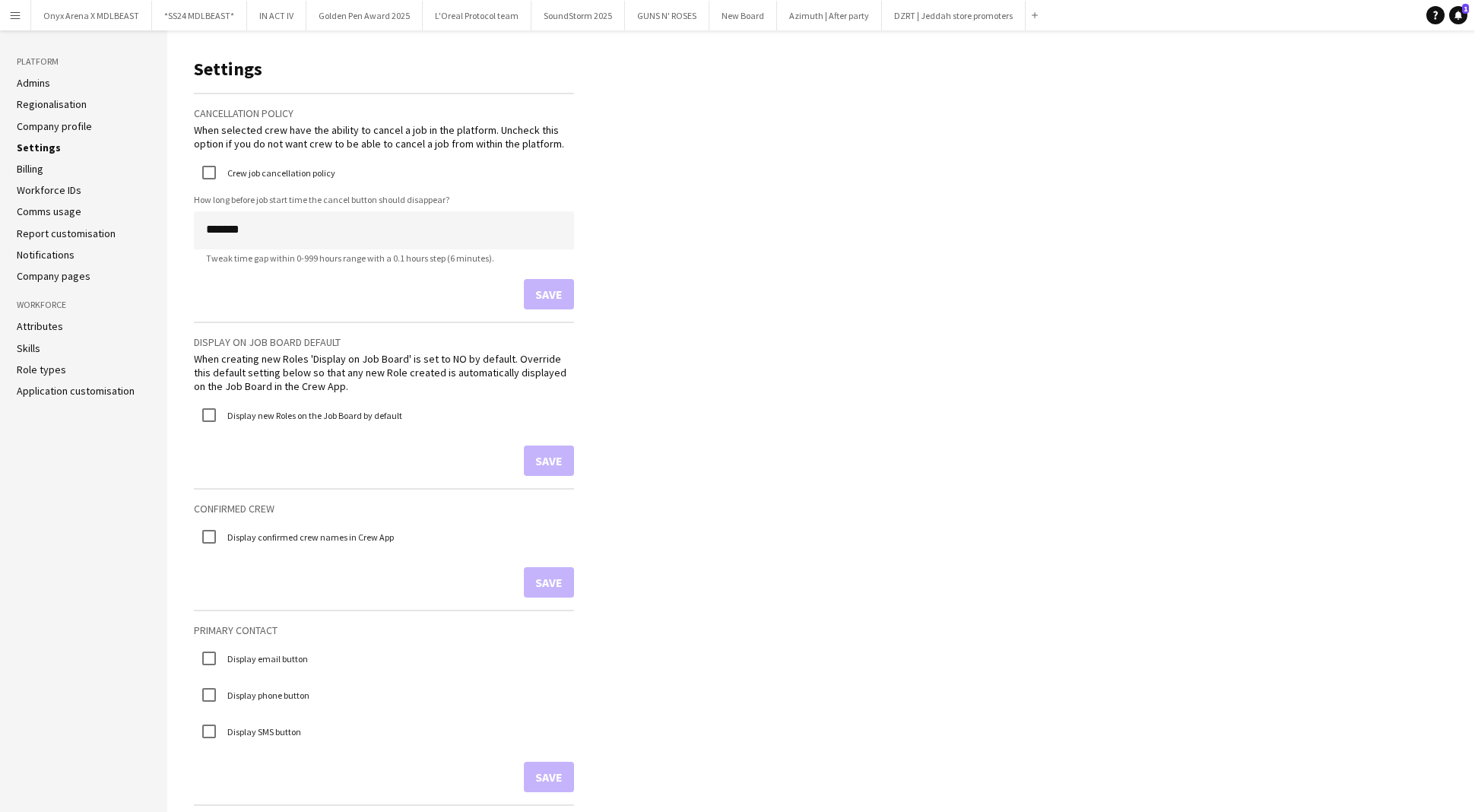
click at [62, 212] on link "Comms usage" at bounding box center [48, 212] width 65 height 14
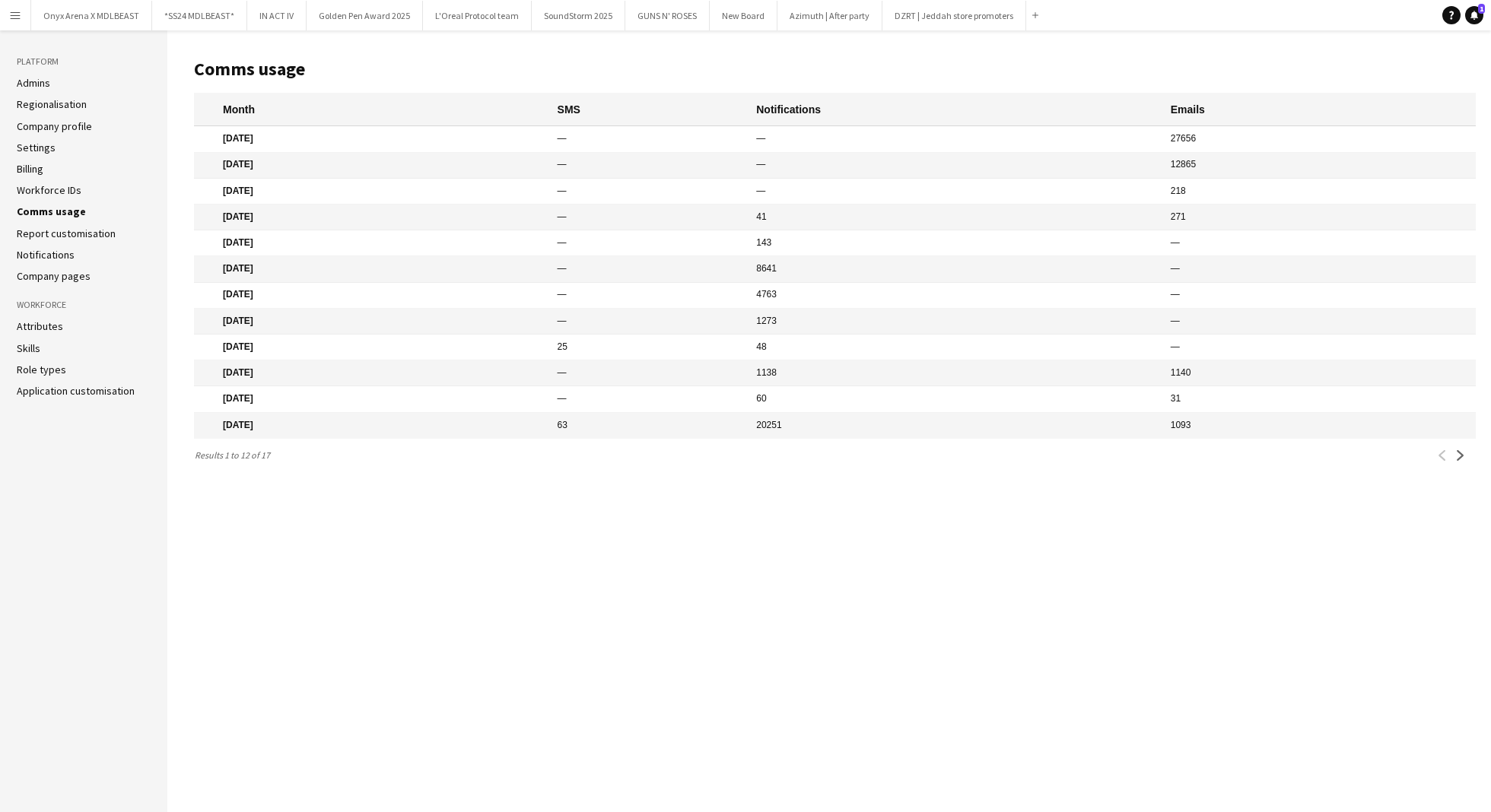
click at [53, 229] on link "Report customisation" at bounding box center [65, 233] width 99 height 14
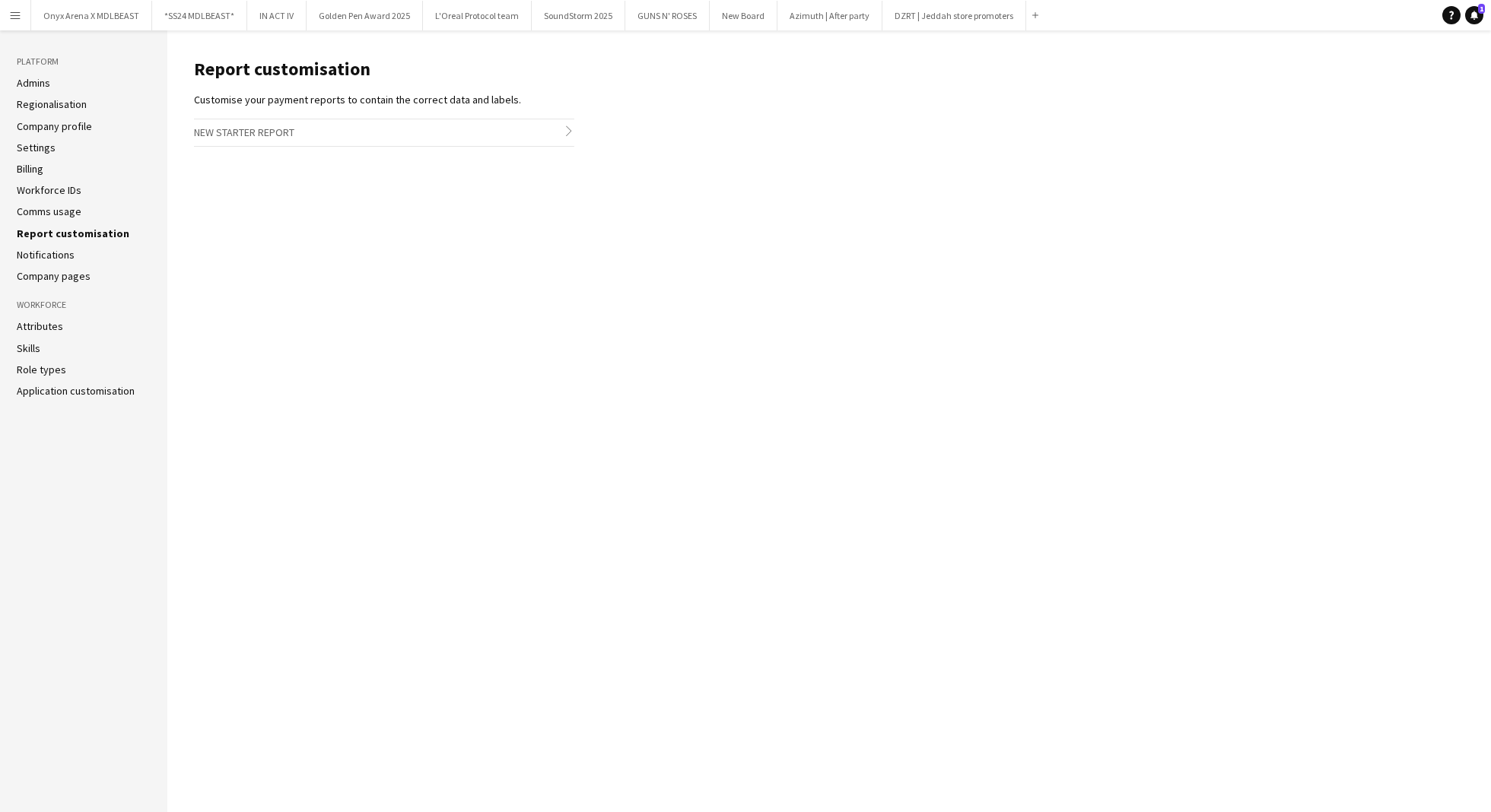
click at [36, 255] on link "Notifications" at bounding box center [45, 255] width 58 height 14
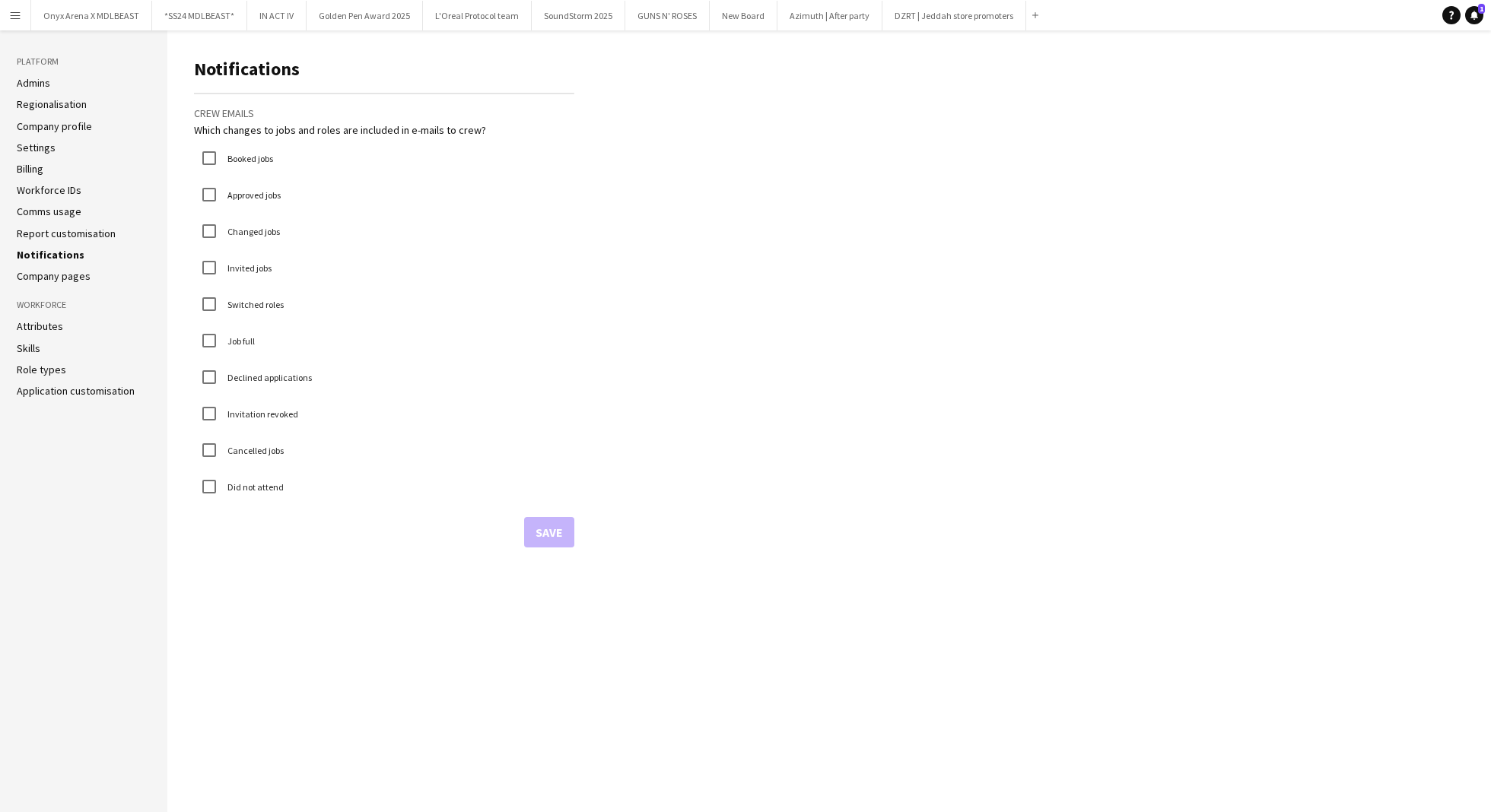
click at [17, 15] on app-icon "Menu" at bounding box center [16, 15] width 12 height 12
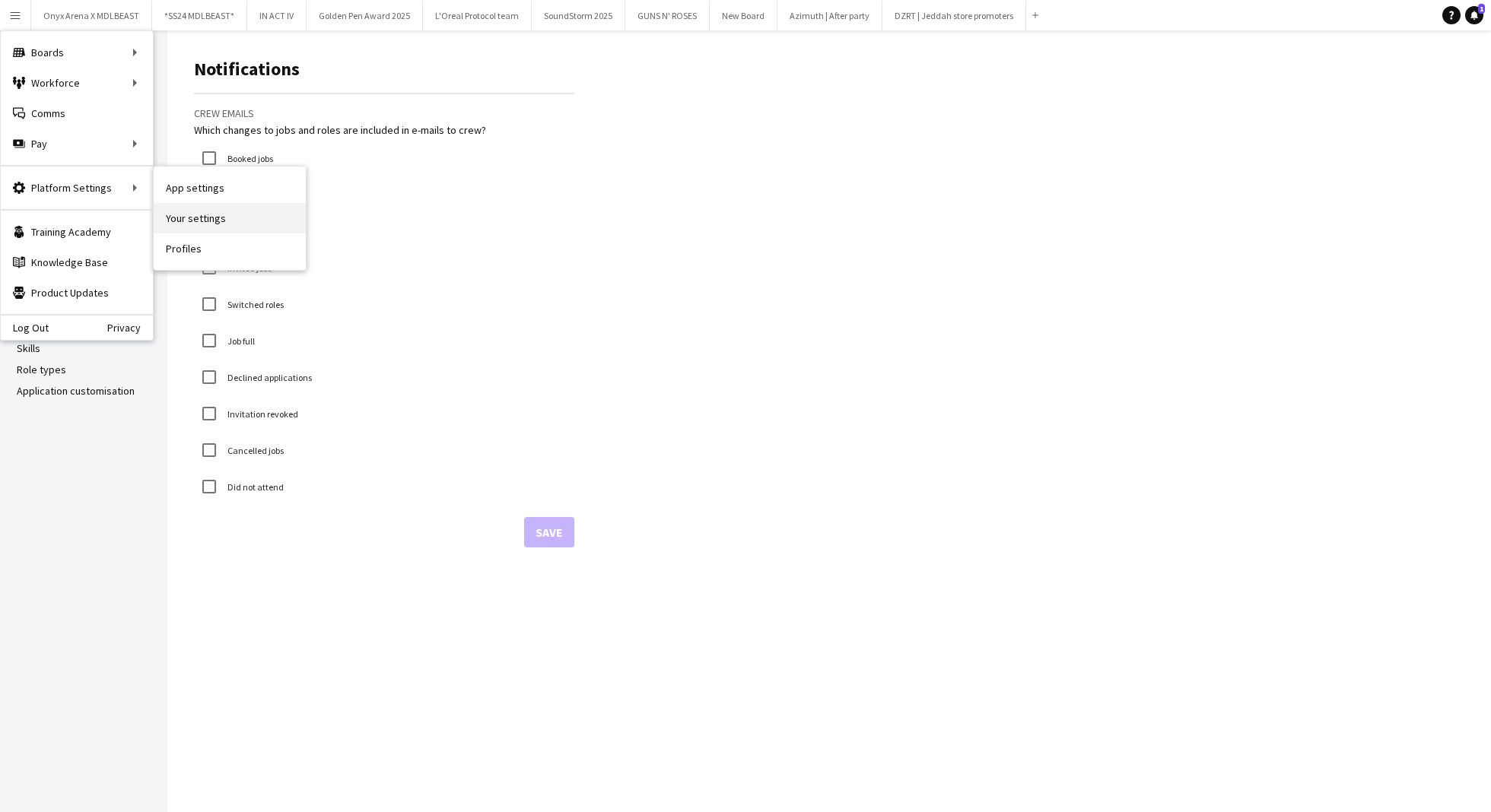
click at [197, 220] on link "Your settings" at bounding box center [229, 218] width 152 height 30
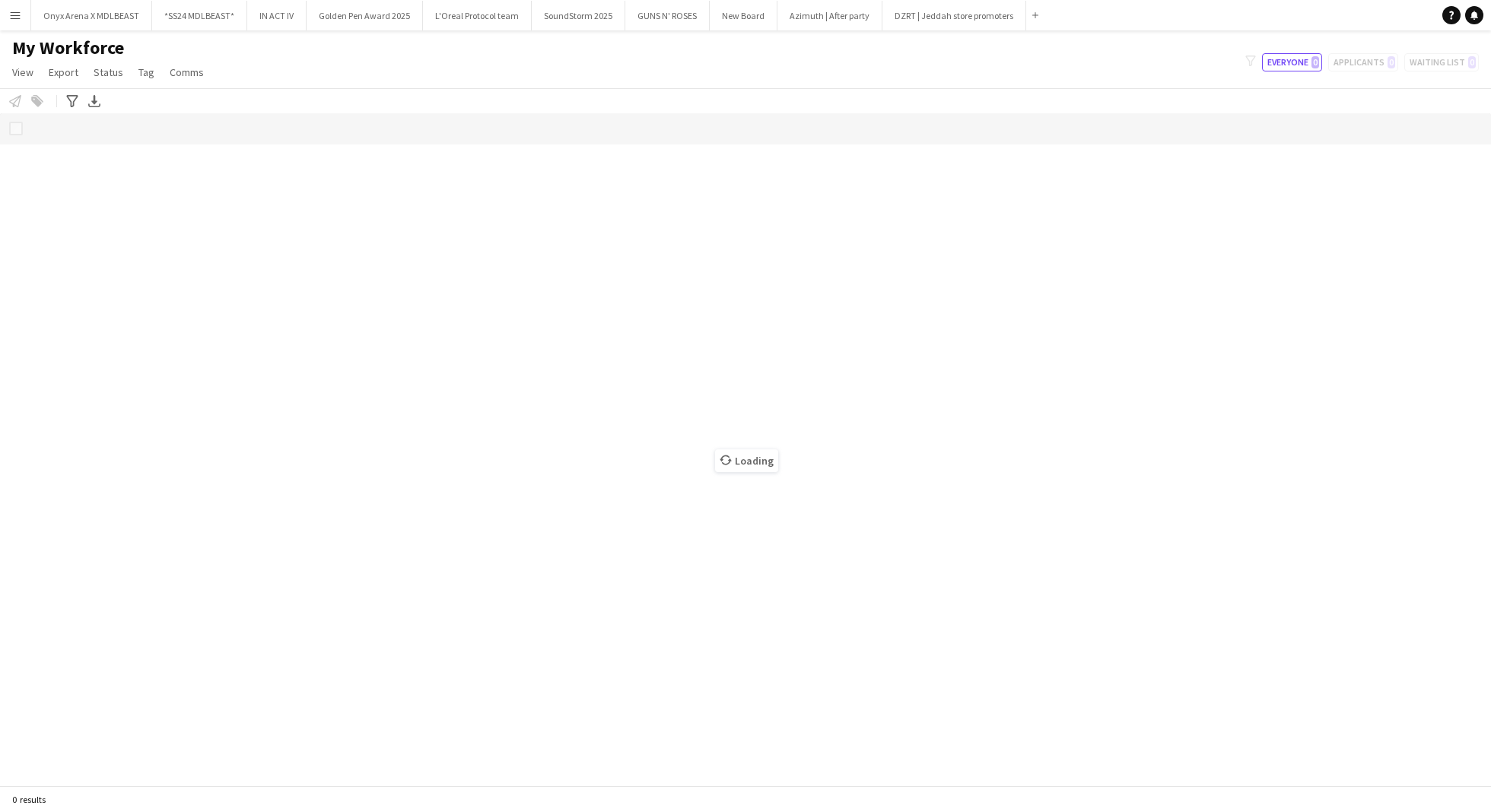
click at [16, 20] on app-icon "Menu" at bounding box center [16, 15] width 12 height 12
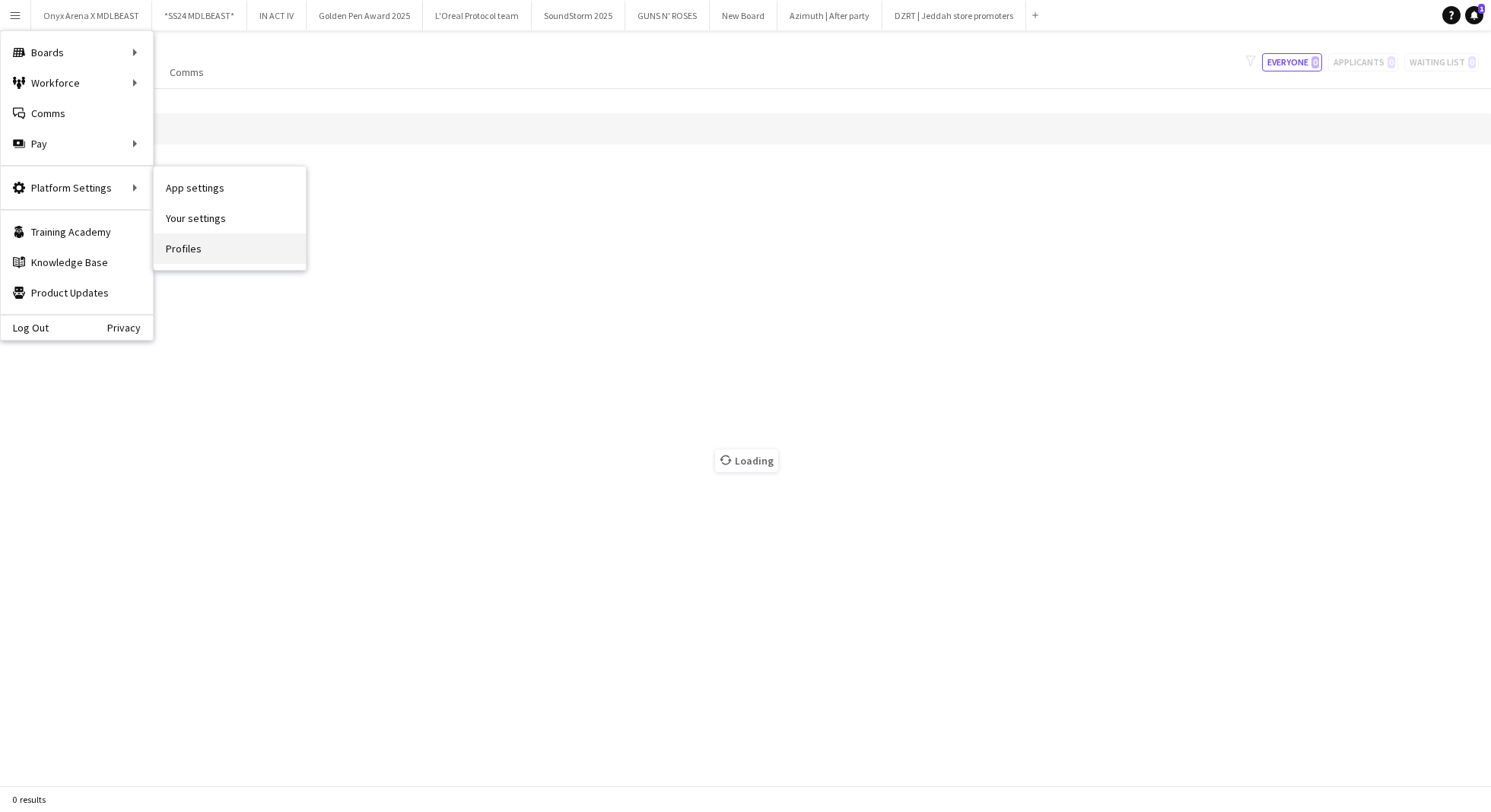
click at [188, 244] on link "Profiles" at bounding box center [229, 248] width 152 height 30
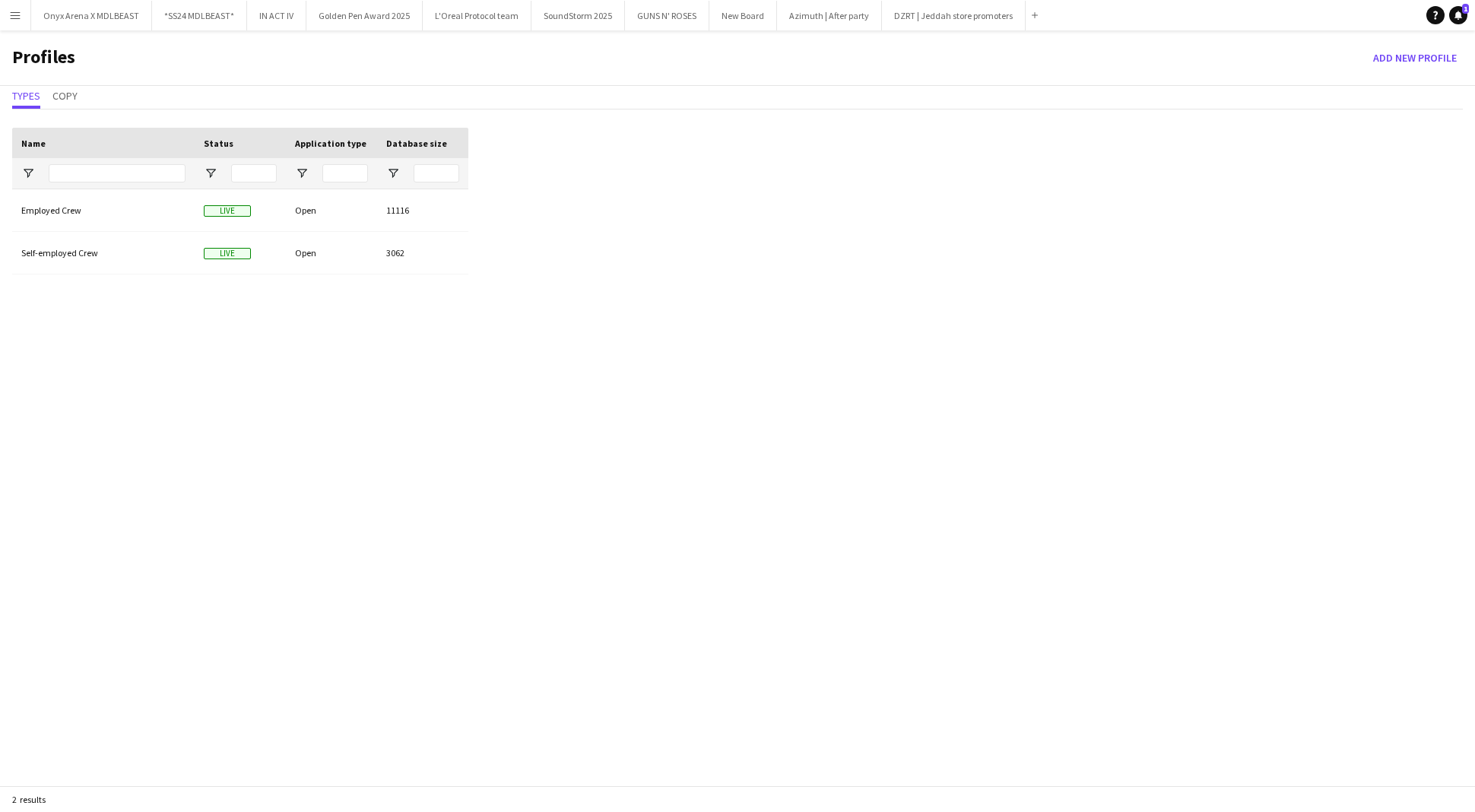
click at [18, 17] on app-icon "Menu" at bounding box center [15, 15] width 12 height 12
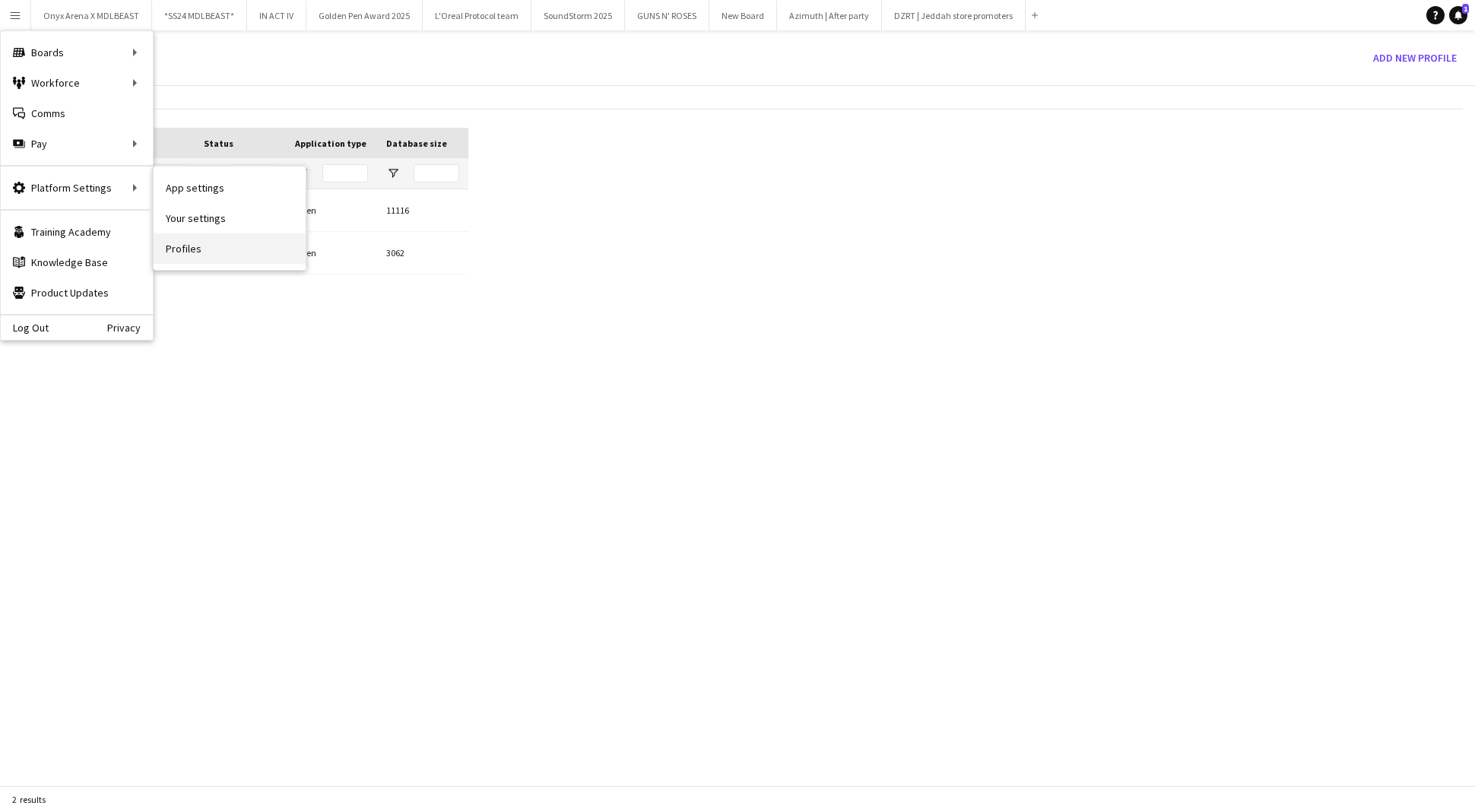
click at [195, 254] on link "Profiles" at bounding box center [229, 248] width 152 height 30
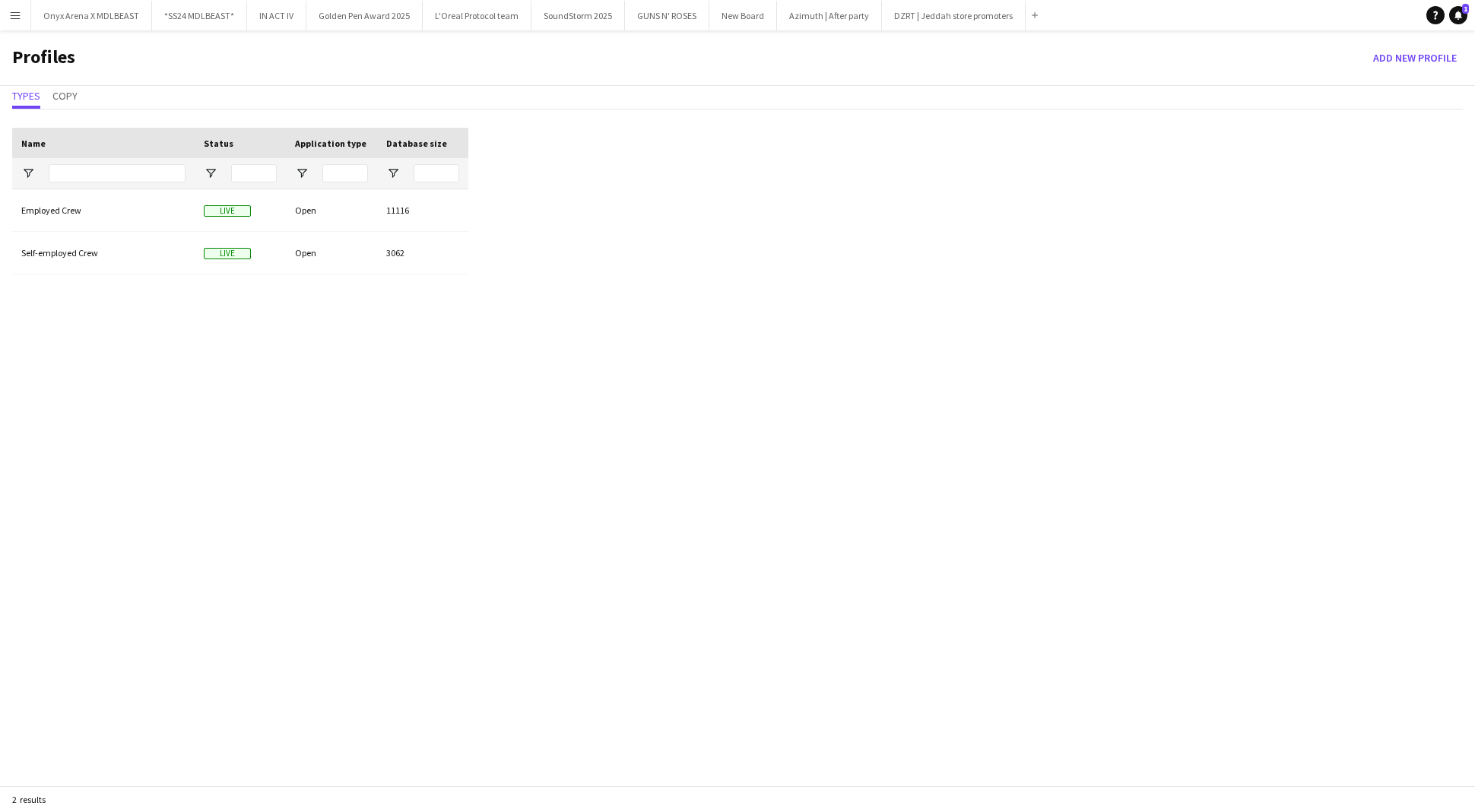
click at [14, 15] on app-icon "Menu" at bounding box center [15, 15] width 12 height 12
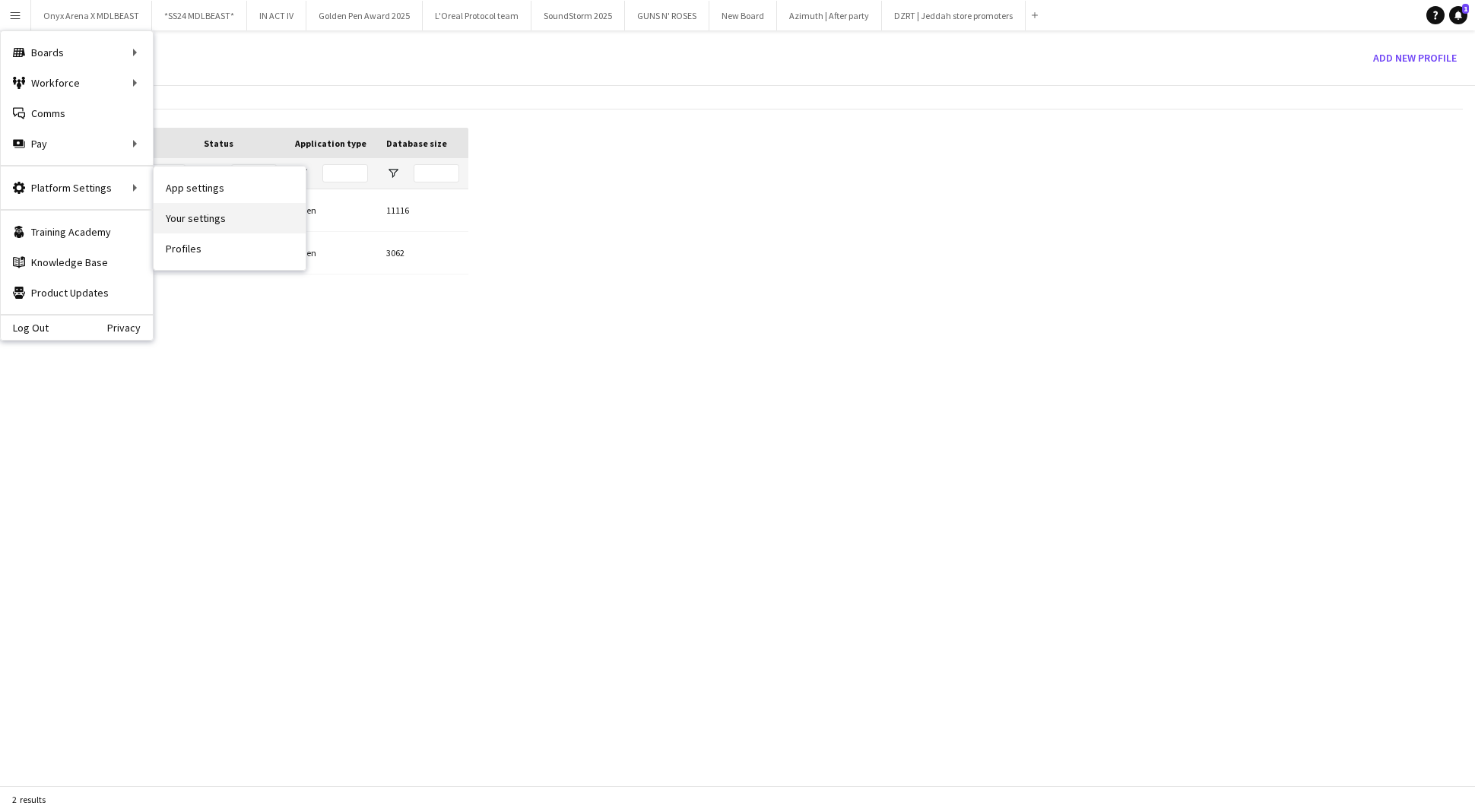
click at [198, 217] on link "Your settings" at bounding box center [229, 218] width 152 height 30
click at [199, 217] on link "Your settings" at bounding box center [229, 218] width 152 height 30
click at [188, 214] on link "Your settings" at bounding box center [229, 218] width 152 height 30
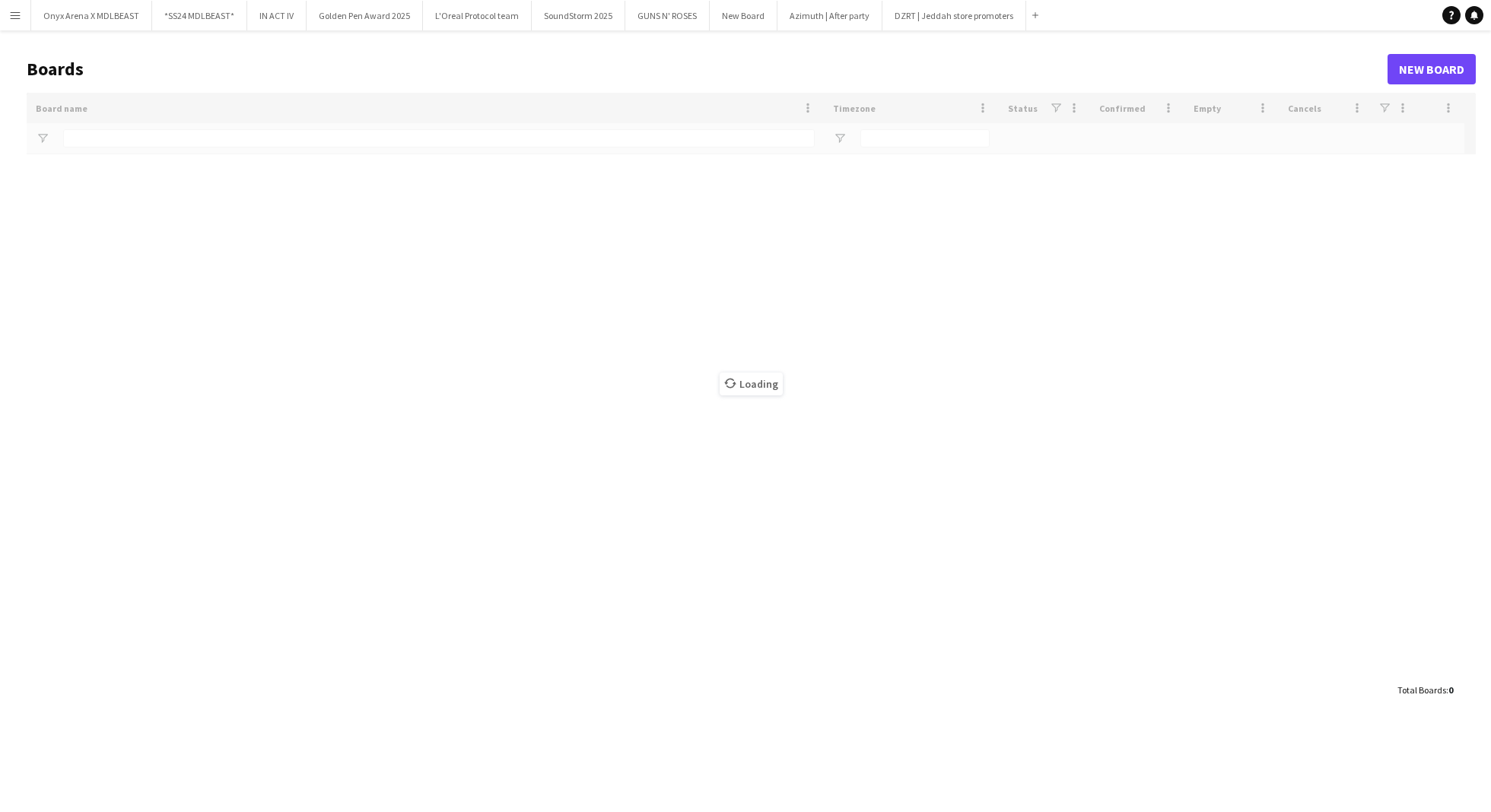
type input "*****"
click at [14, 15] on app-icon "Menu" at bounding box center [16, 15] width 12 height 12
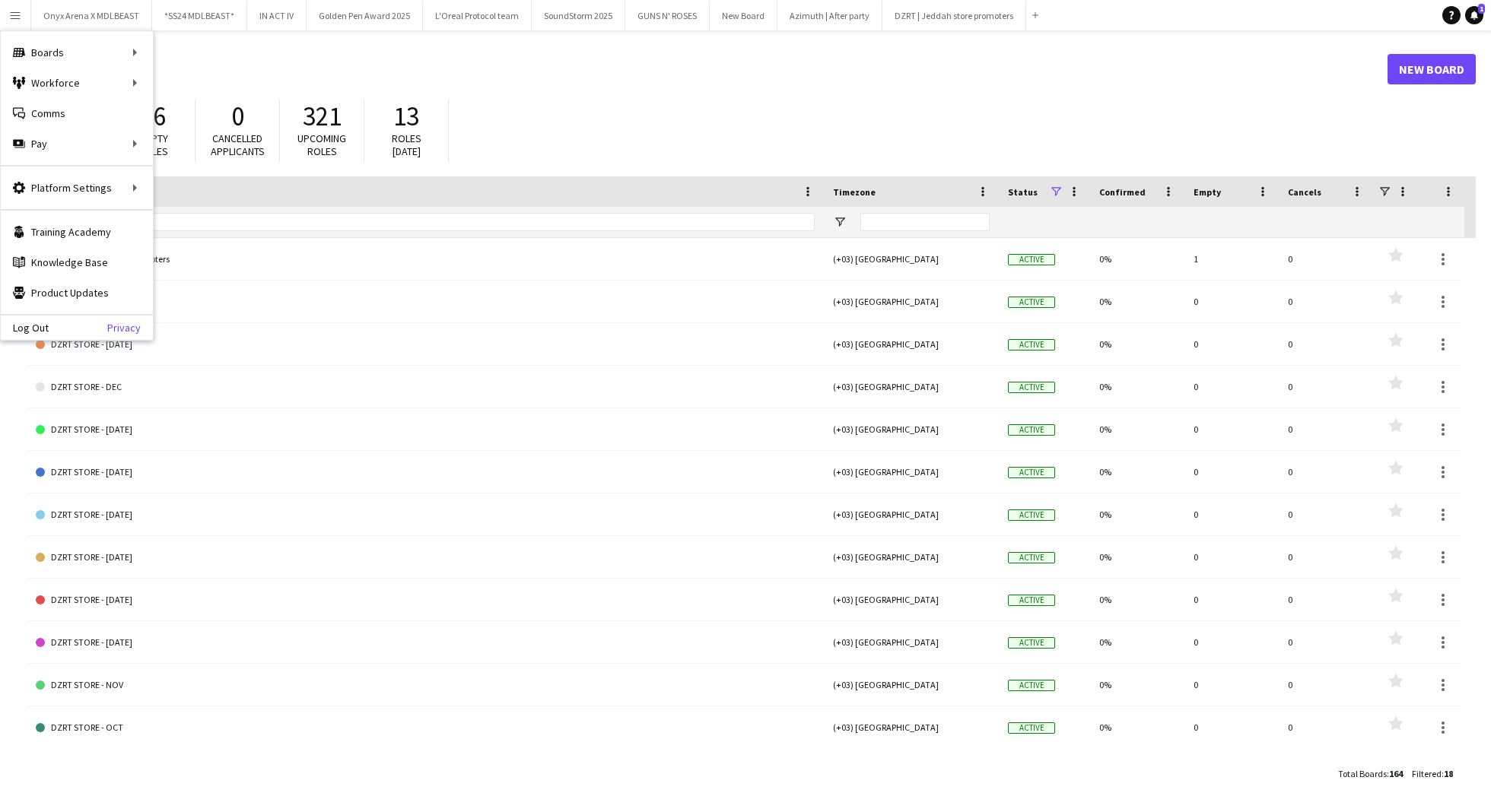
click at [117, 328] on link "Privacy" at bounding box center [130, 328] width 46 height 12
click at [221, 211] on link "Your settings" at bounding box center [229, 218] width 152 height 30
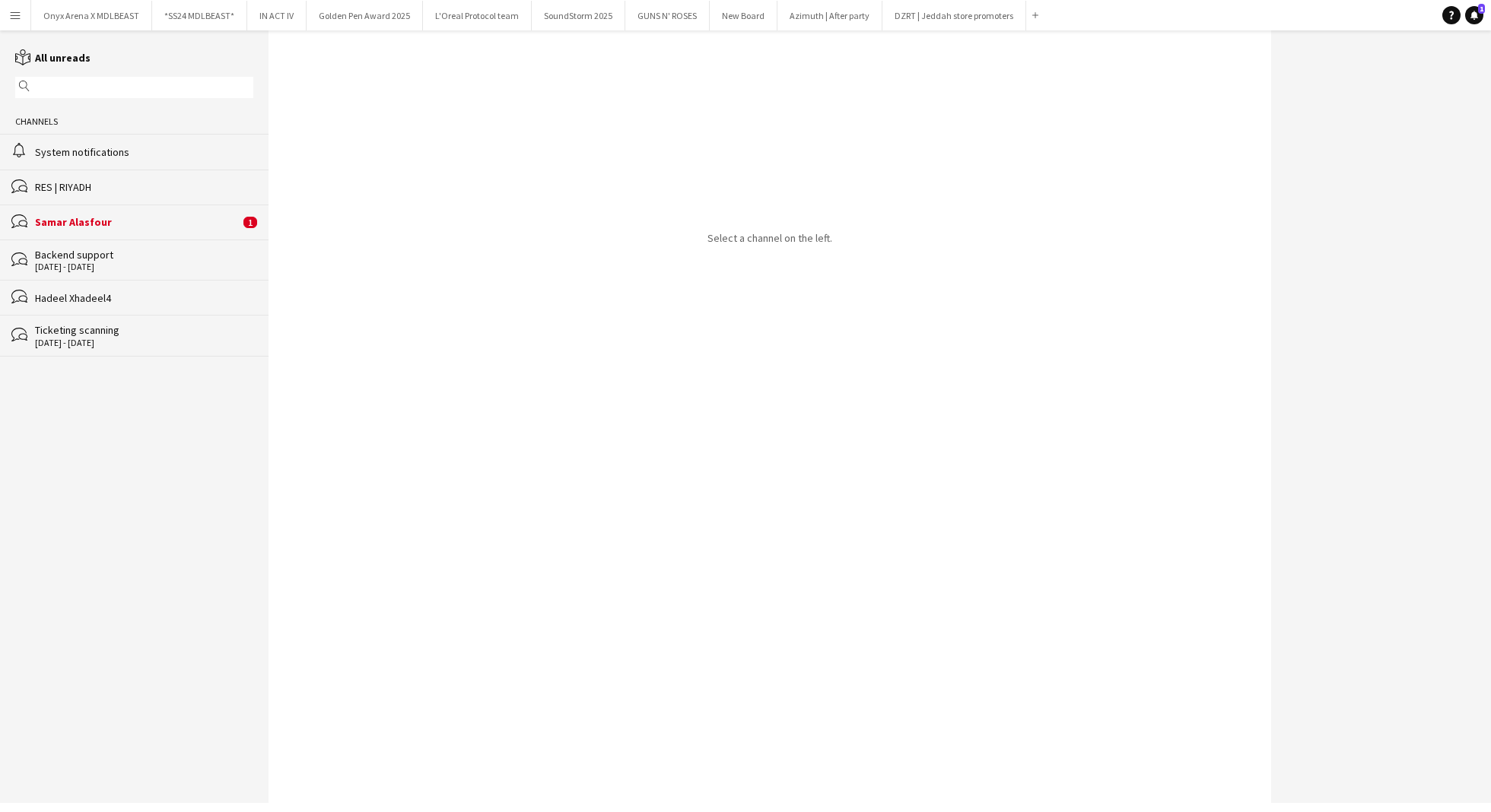
click at [129, 149] on div "System notifications" at bounding box center [144, 152] width 218 height 14
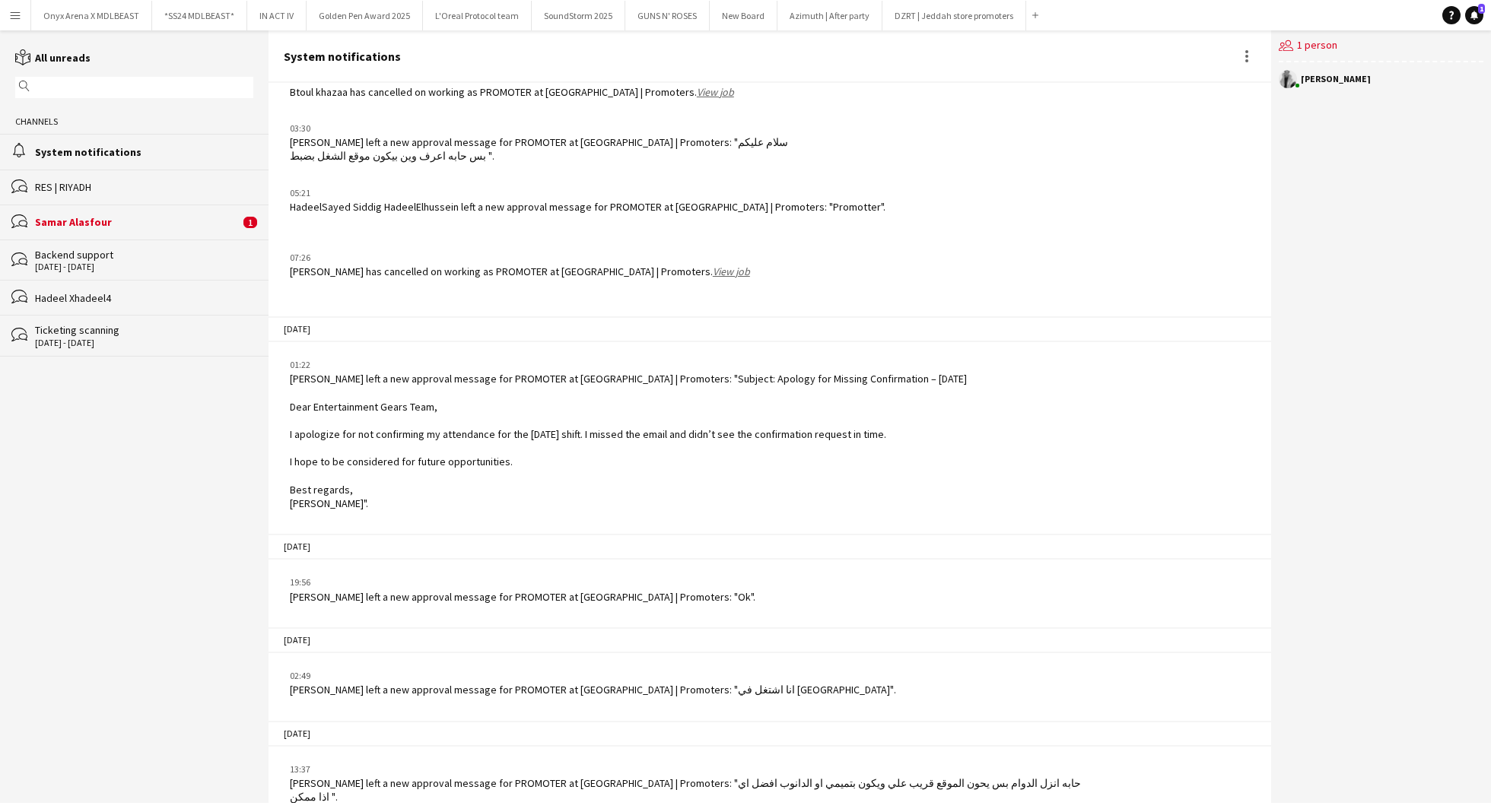
scroll to position [4203, 0]
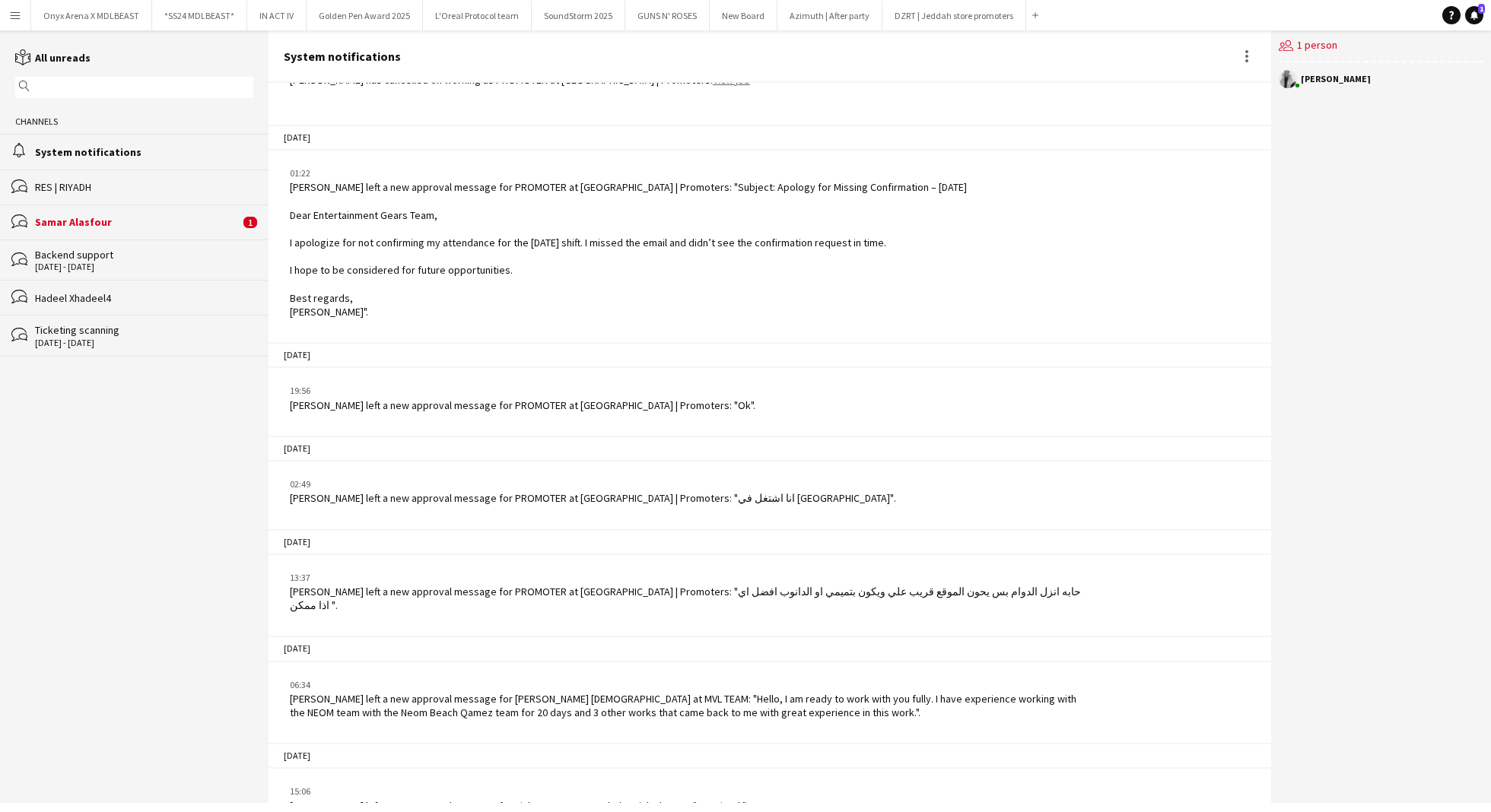
click at [1339, 76] on div "[PERSON_NAME]" at bounding box center [1335, 79] width 70 height 9
click at [96, 226] on div "Samar Alasfour" at bounding box center [138, 222] width 205 height 14
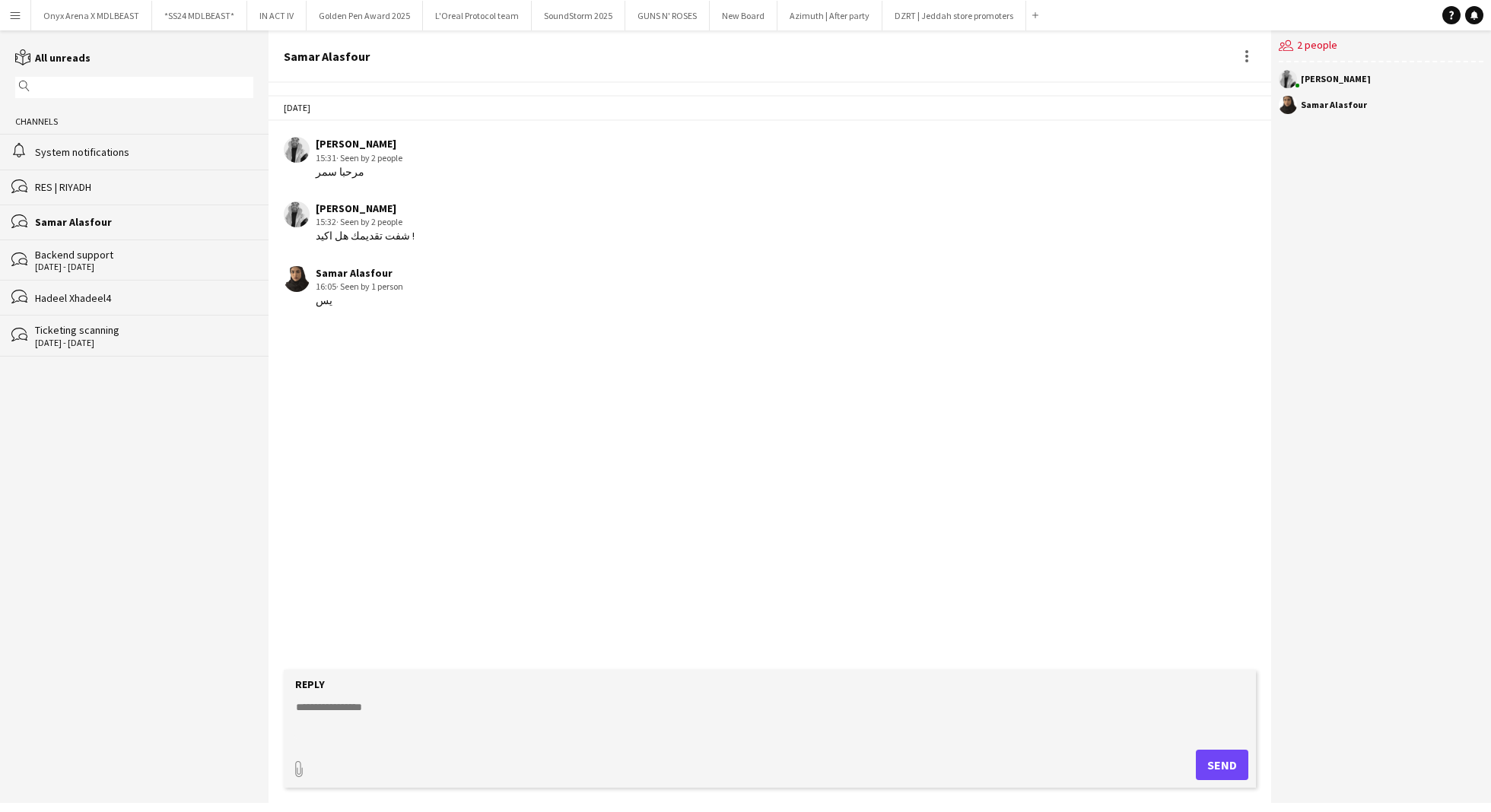
click at [62, 152] on div "System notifications" at bounding box center [144, 152] width 218 height 14
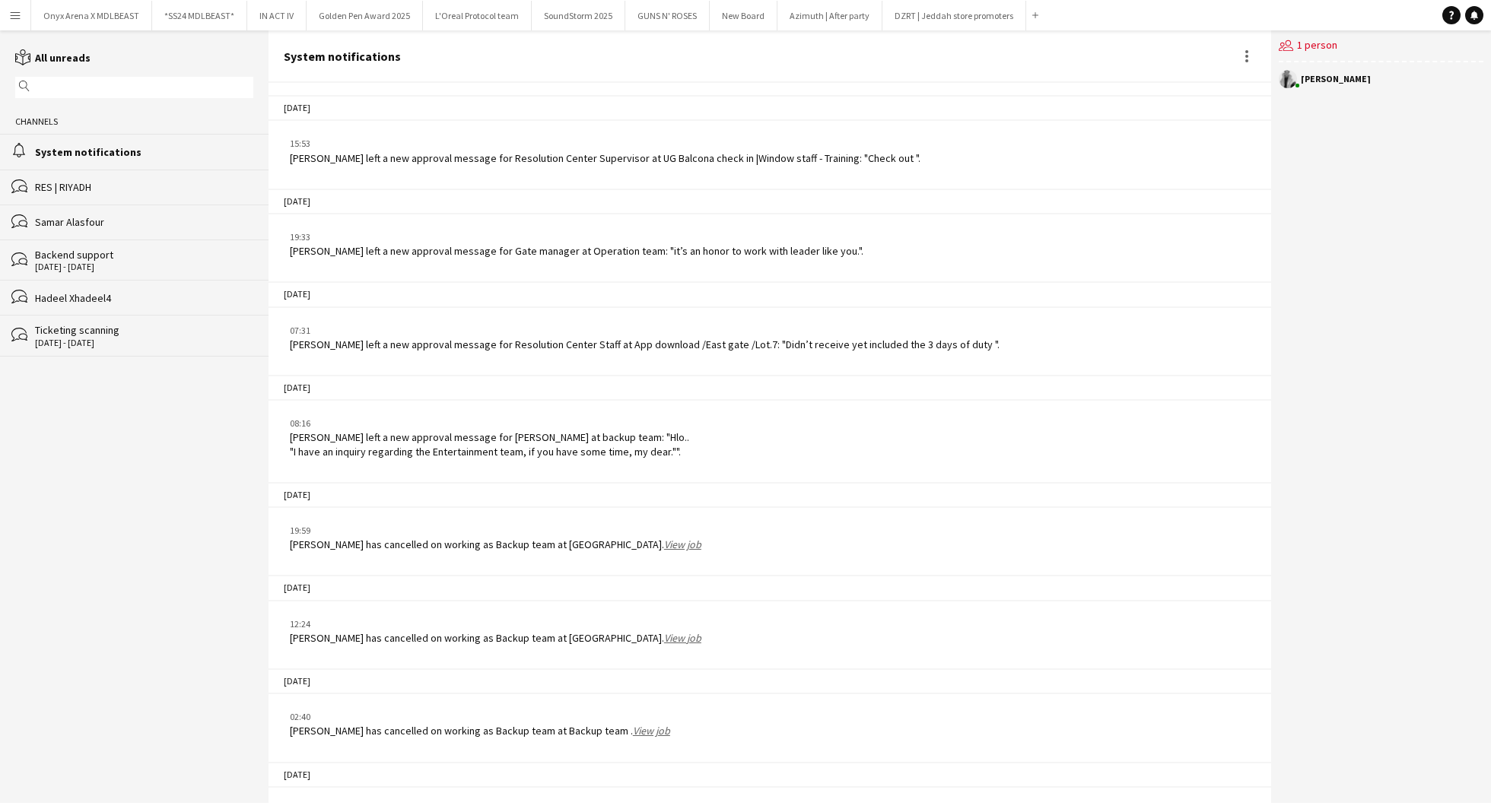
scroll to position [1950, 0]
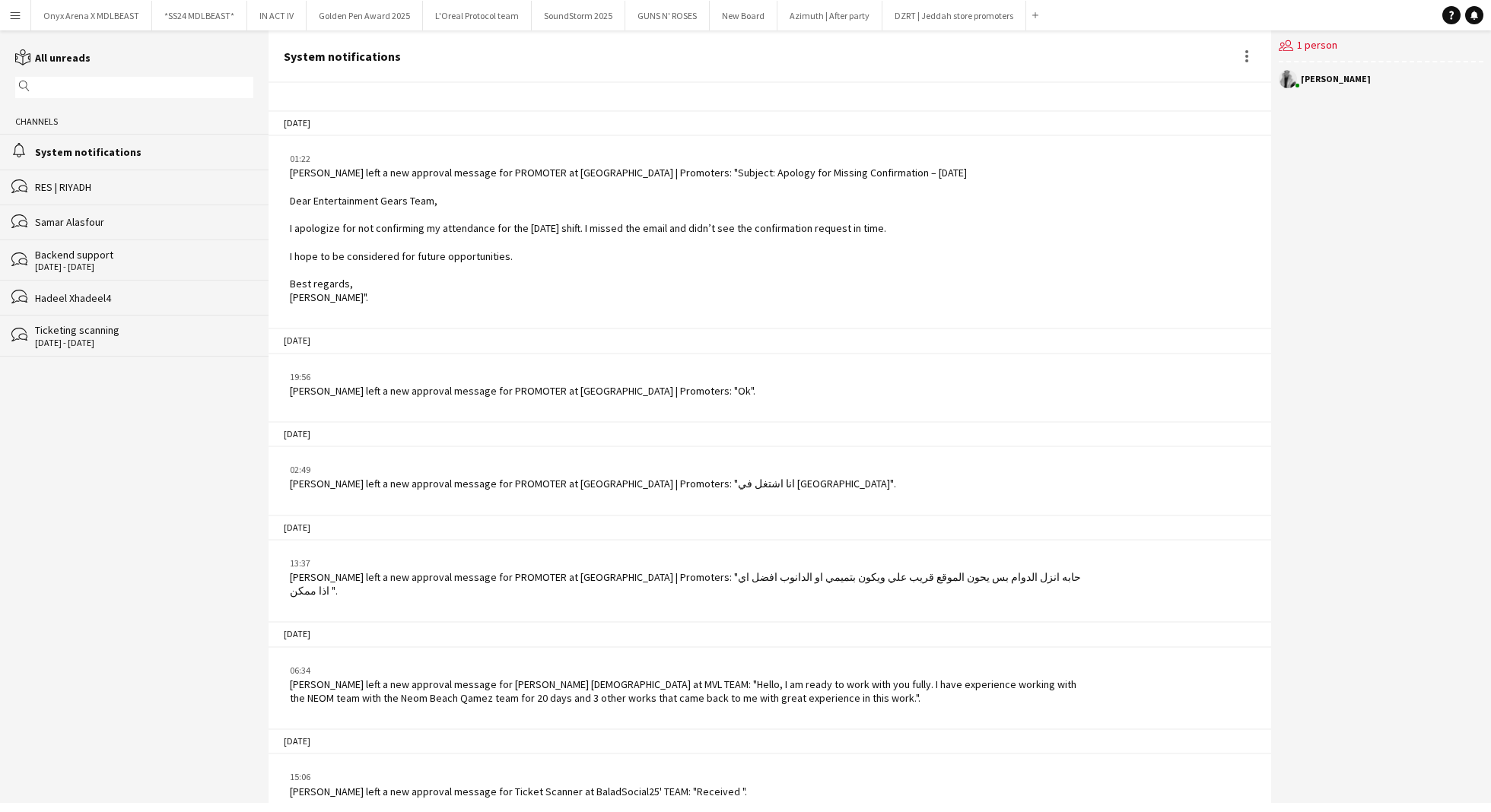
click at [16, 27] on button "Menu" at bounding box center [15, 15] width 30 height 30
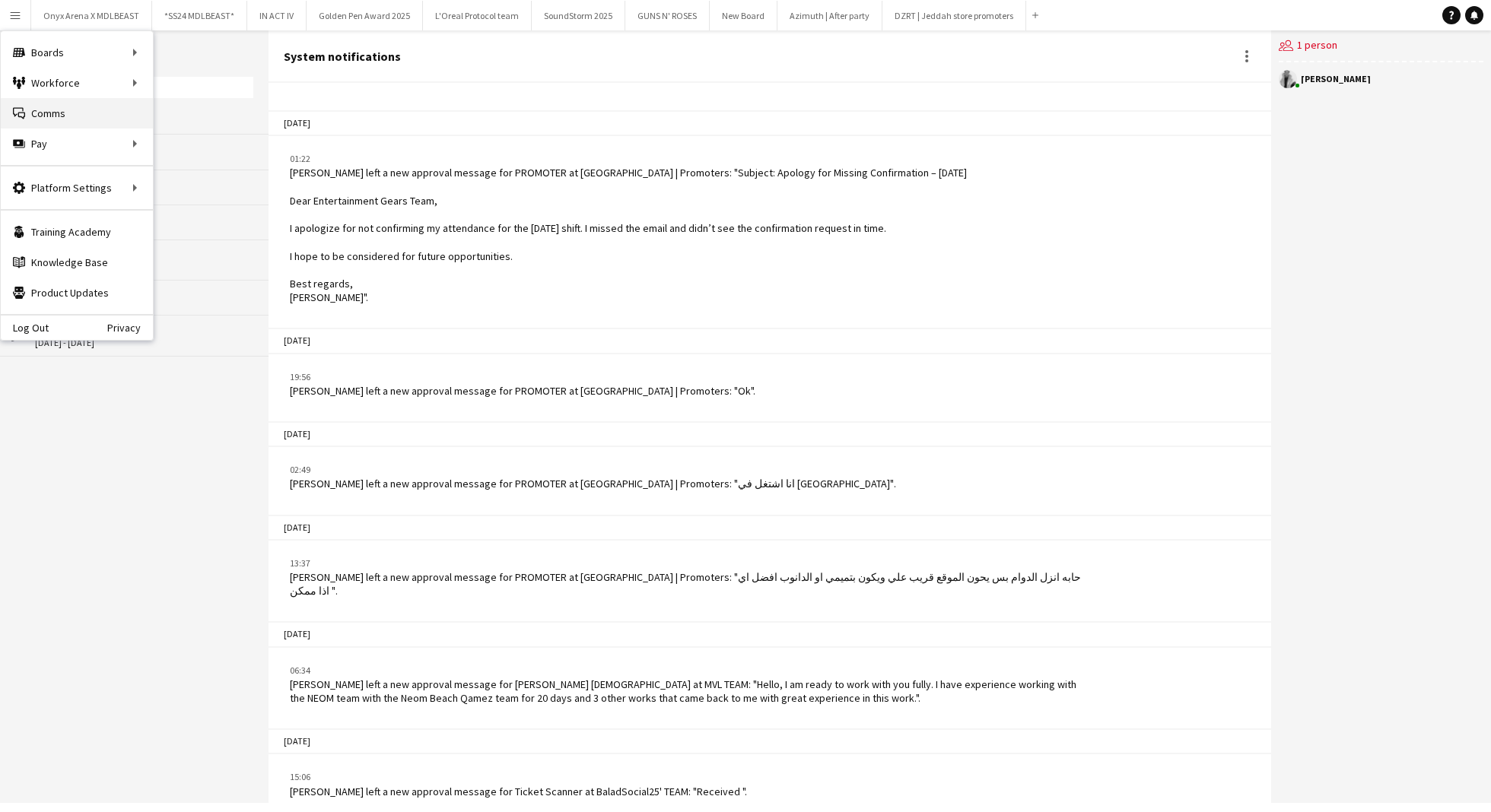
click at [82, 113] on link "Comms Comms" at bounding box center [77, 113] width 152 height 30
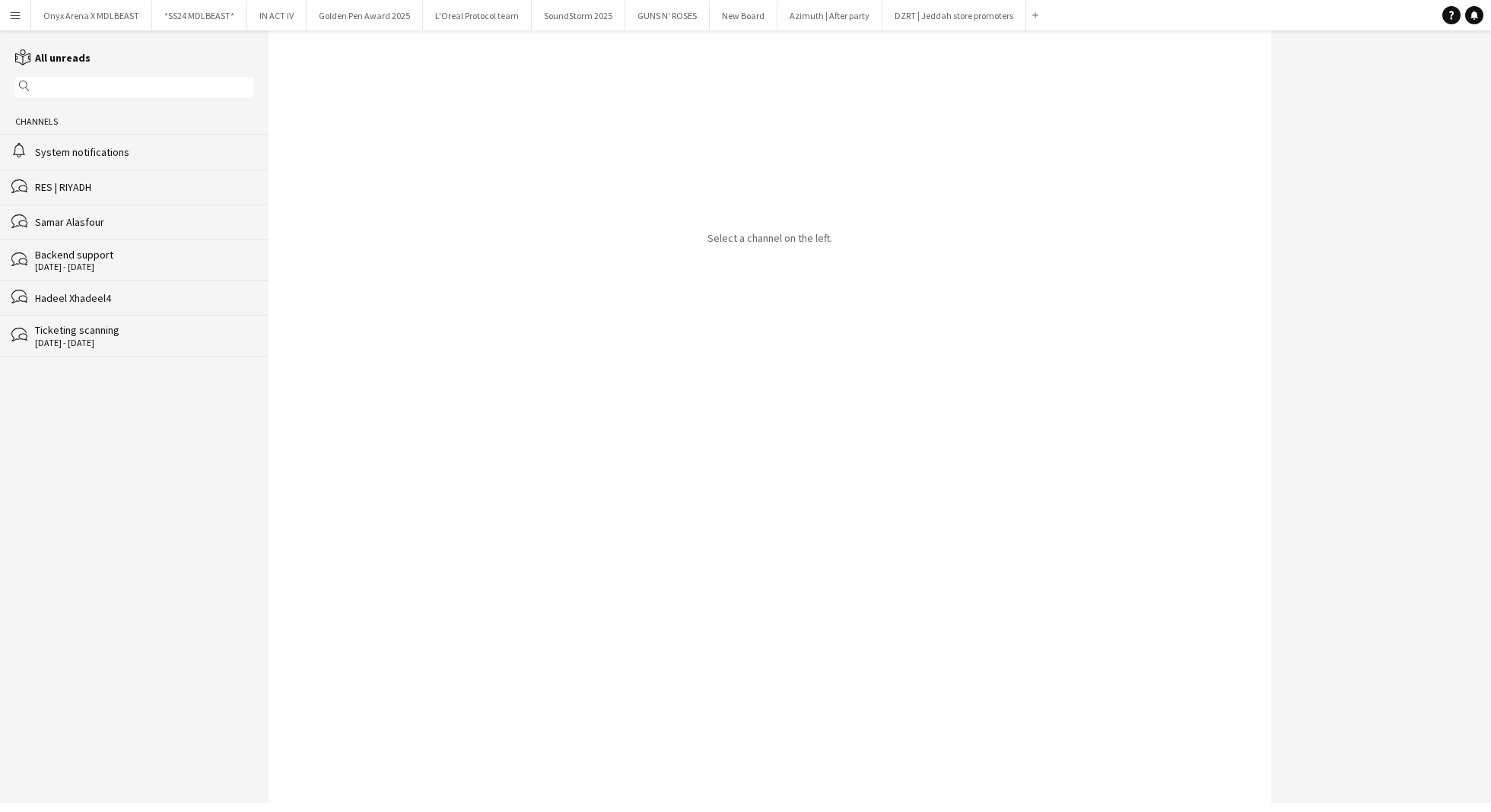
click at [88, 153] on div "System notifications" at bounding box center [144, 152] width 218 height 14
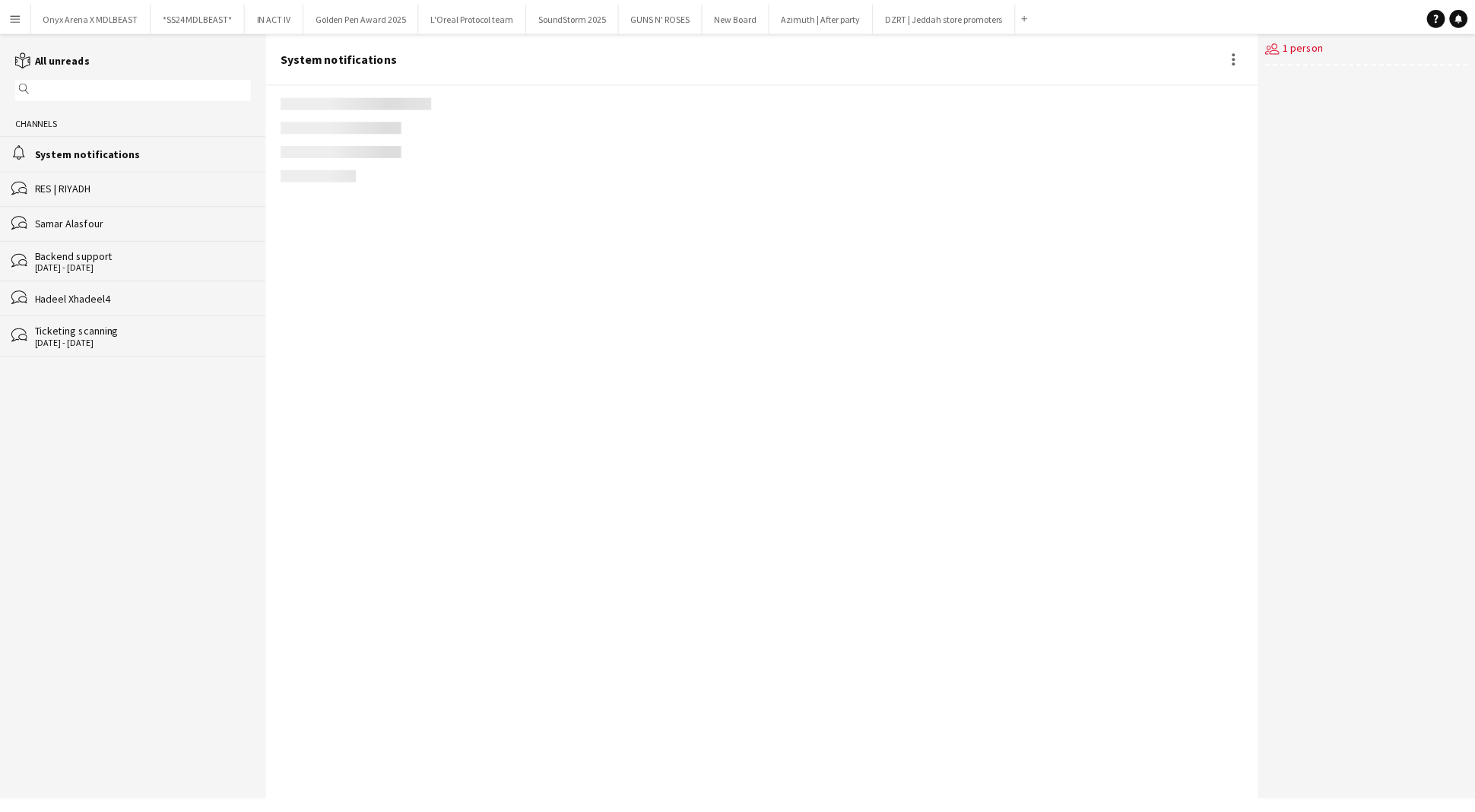
scroll to position [1950, 0]
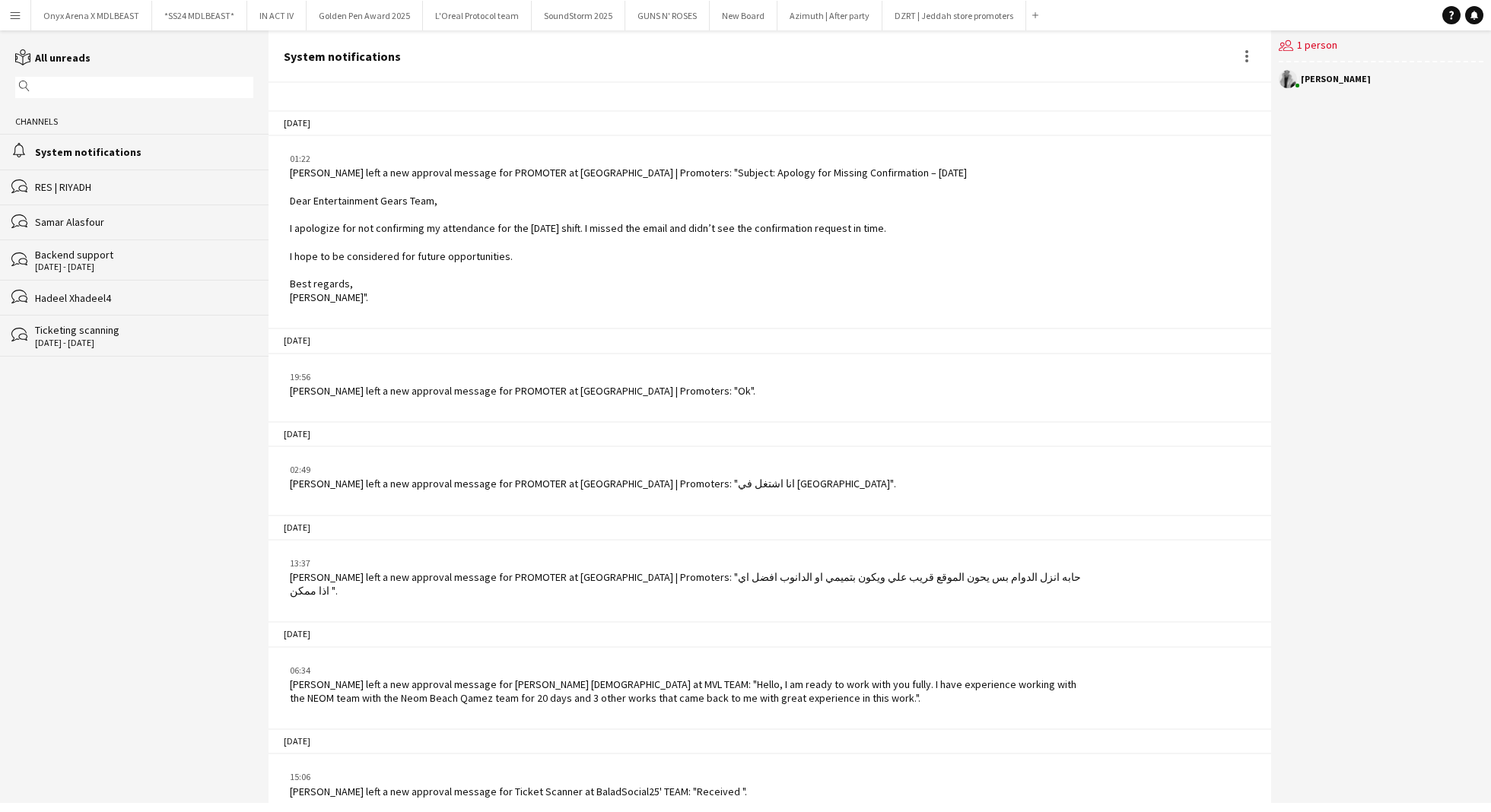
click at [17, 14] on app-icon "Menu" at bounding box center [16, 15] width 12 height 12
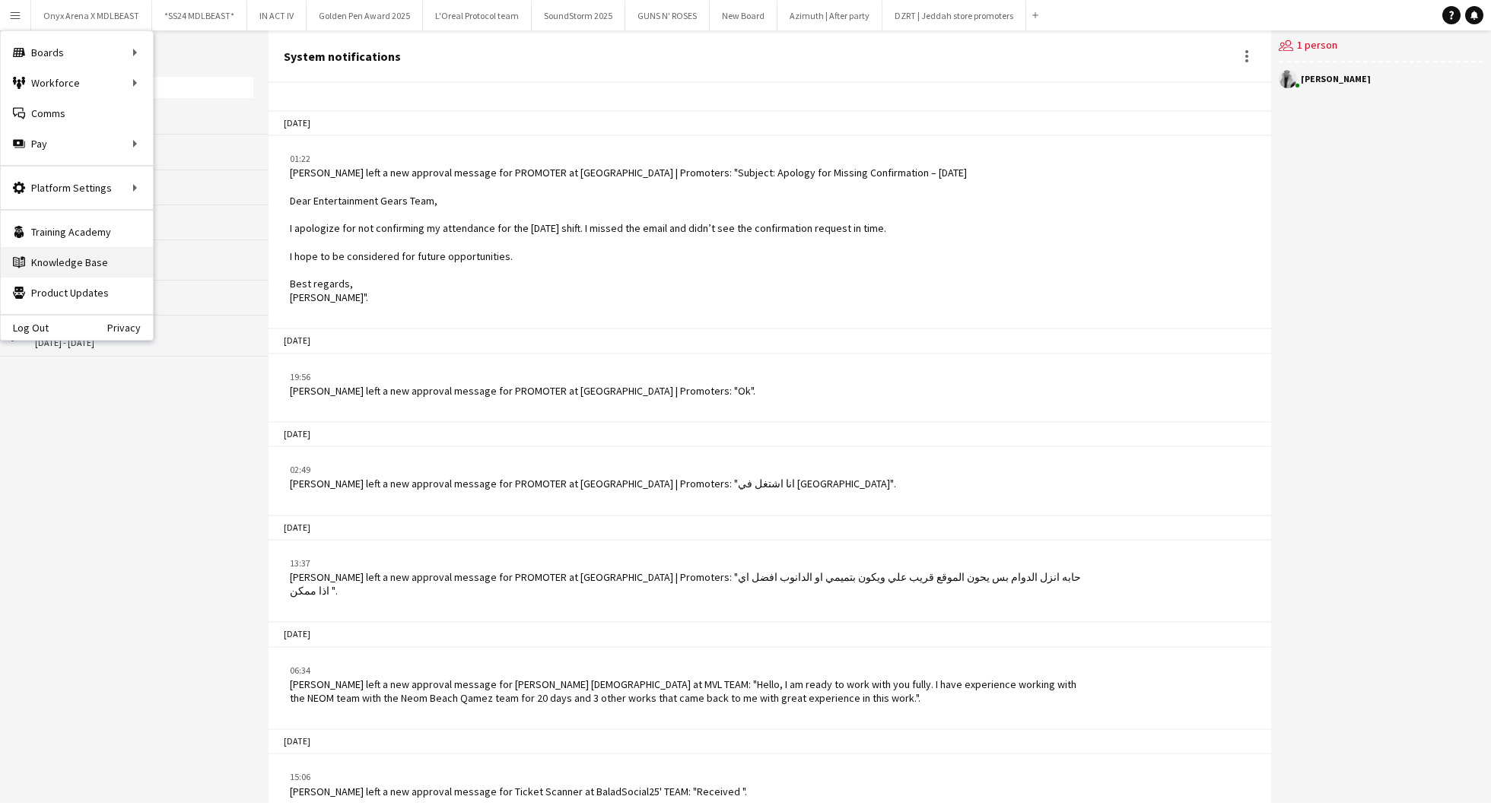
click at [99, 263] on link "Knowledge Base Knowledge Base" at bounding box center [77, 262] width 152 height 30
click at [171, 184] on link "App settings" at bounding box center [229, 187] width 152 height 30
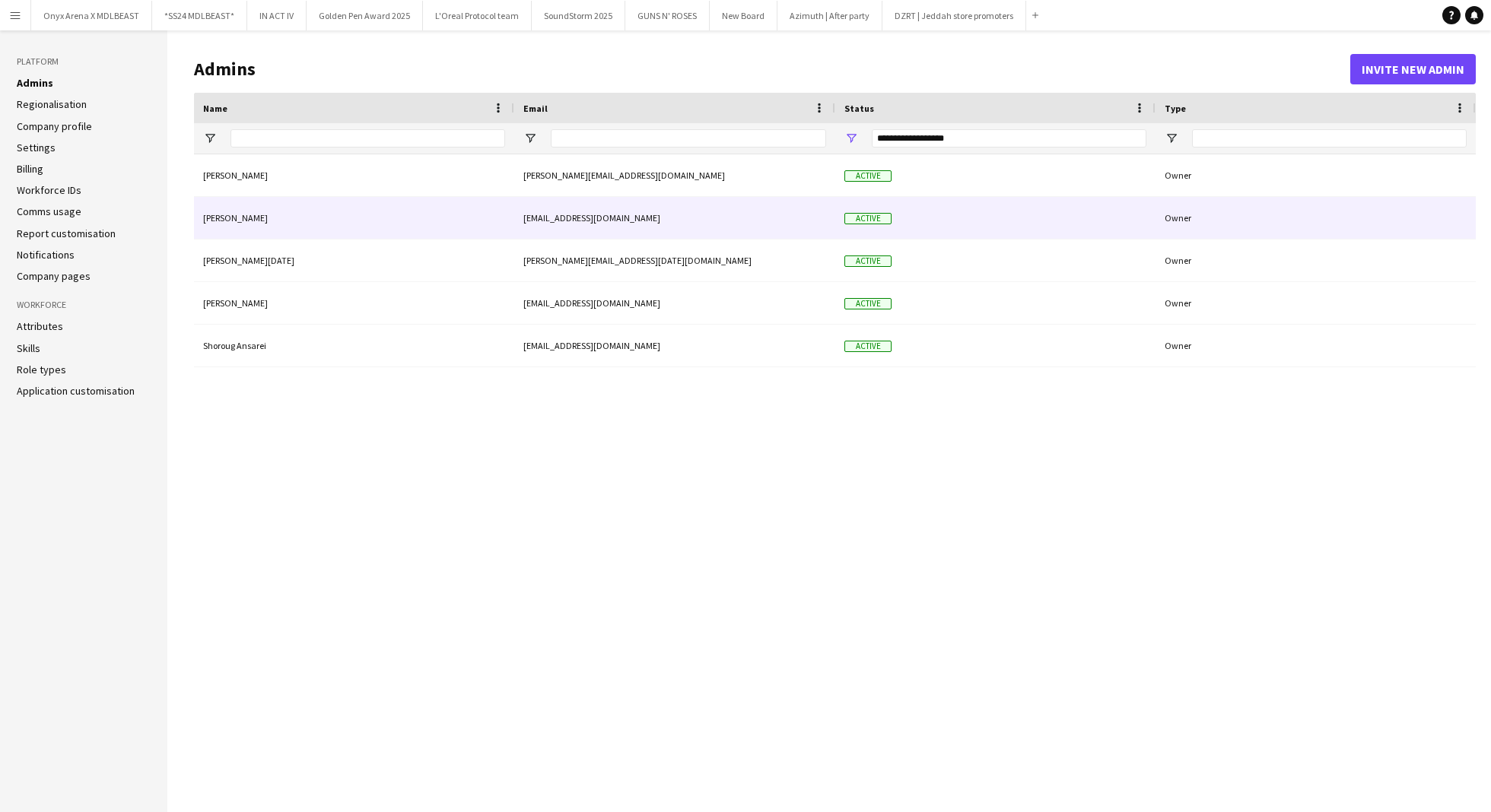
click at [397, 208] on div "[PERSON_NAME]" at bounding box center [354, 218] width 320 height 42
click at [244, 218] on div "[PERSON_NAME]" at bounding box center [354, 218] width 320 height 42
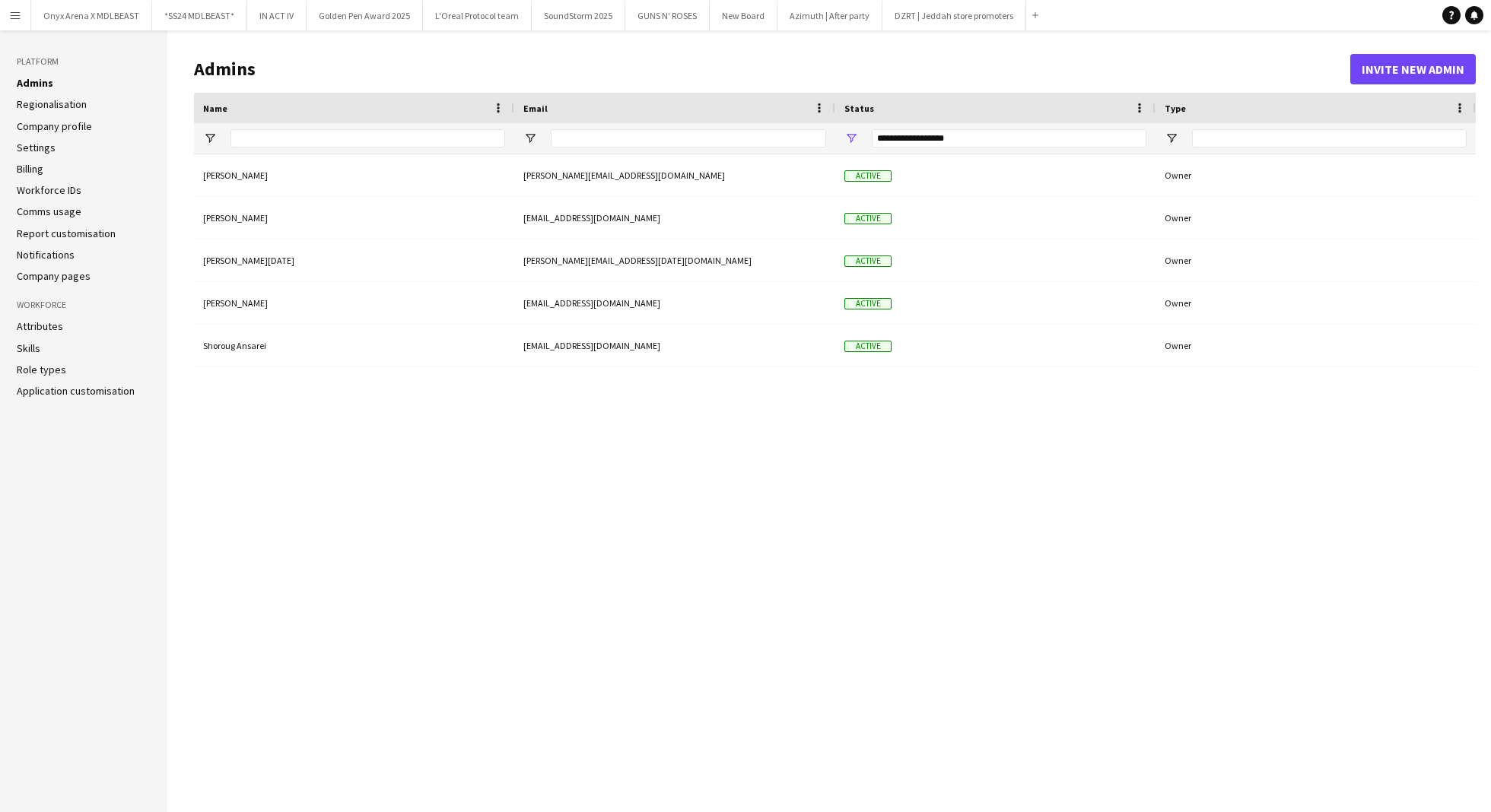
click at [42, 147] on link "Settings" at bounding box center [35, 147] width 39 height 14
